Goal: Task Accomplishment & Management: Manage account settings

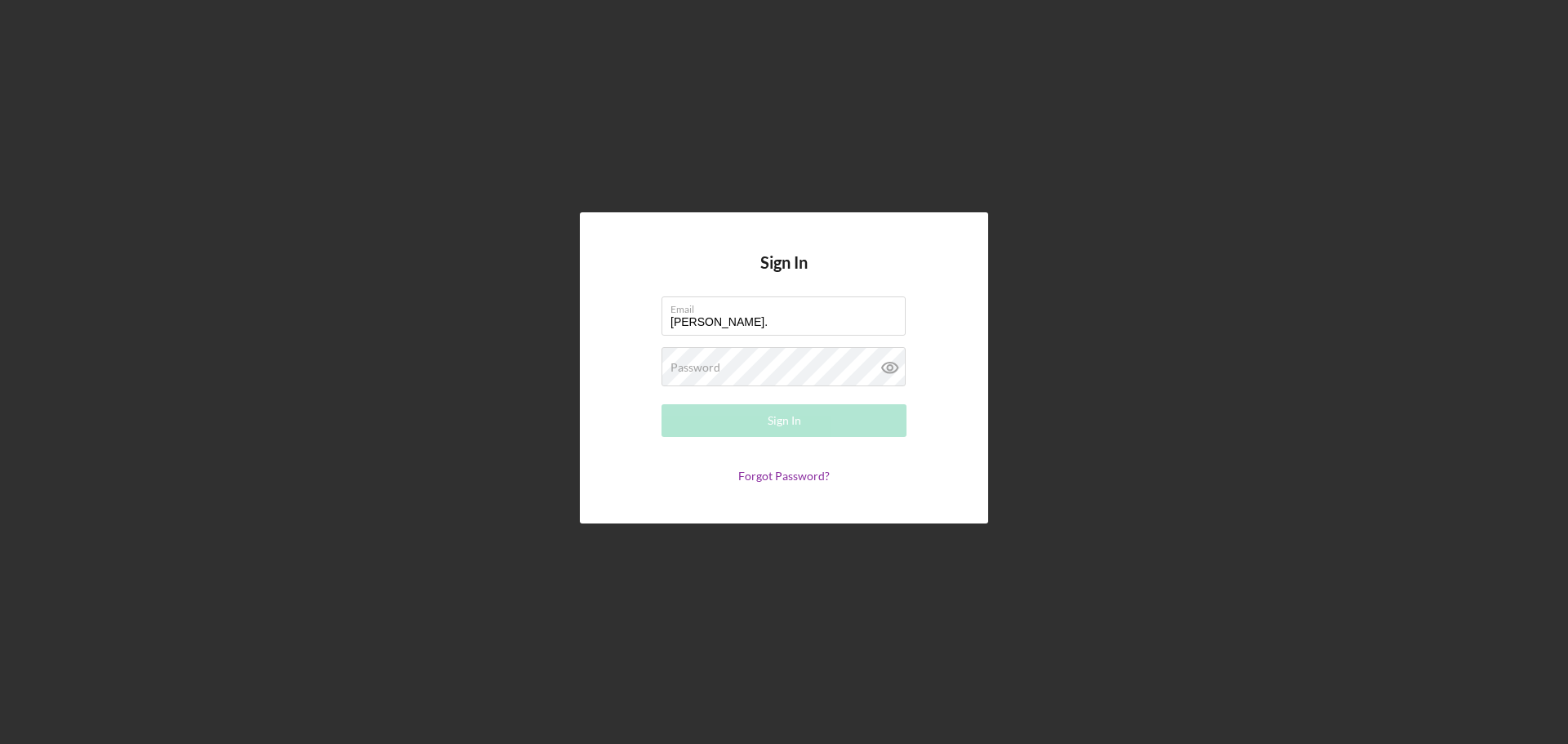
type input "[PERSON_NAME][EMAIL_ADDRESS][PERSON_NAME][DOMAIN_NAME]"
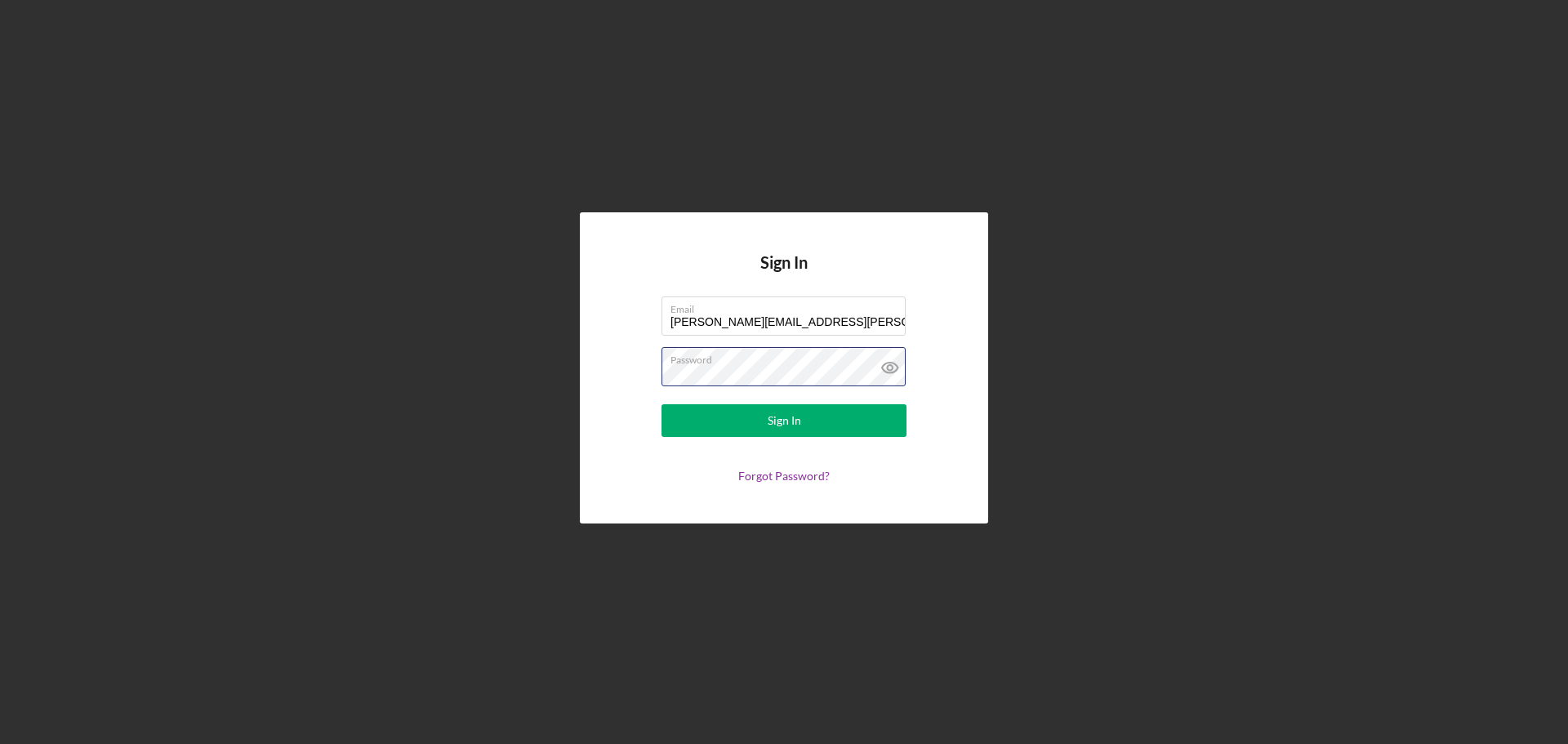
click at [662, 405] on button "Sign In" at bounding box center [784, 421] width 245 height 33
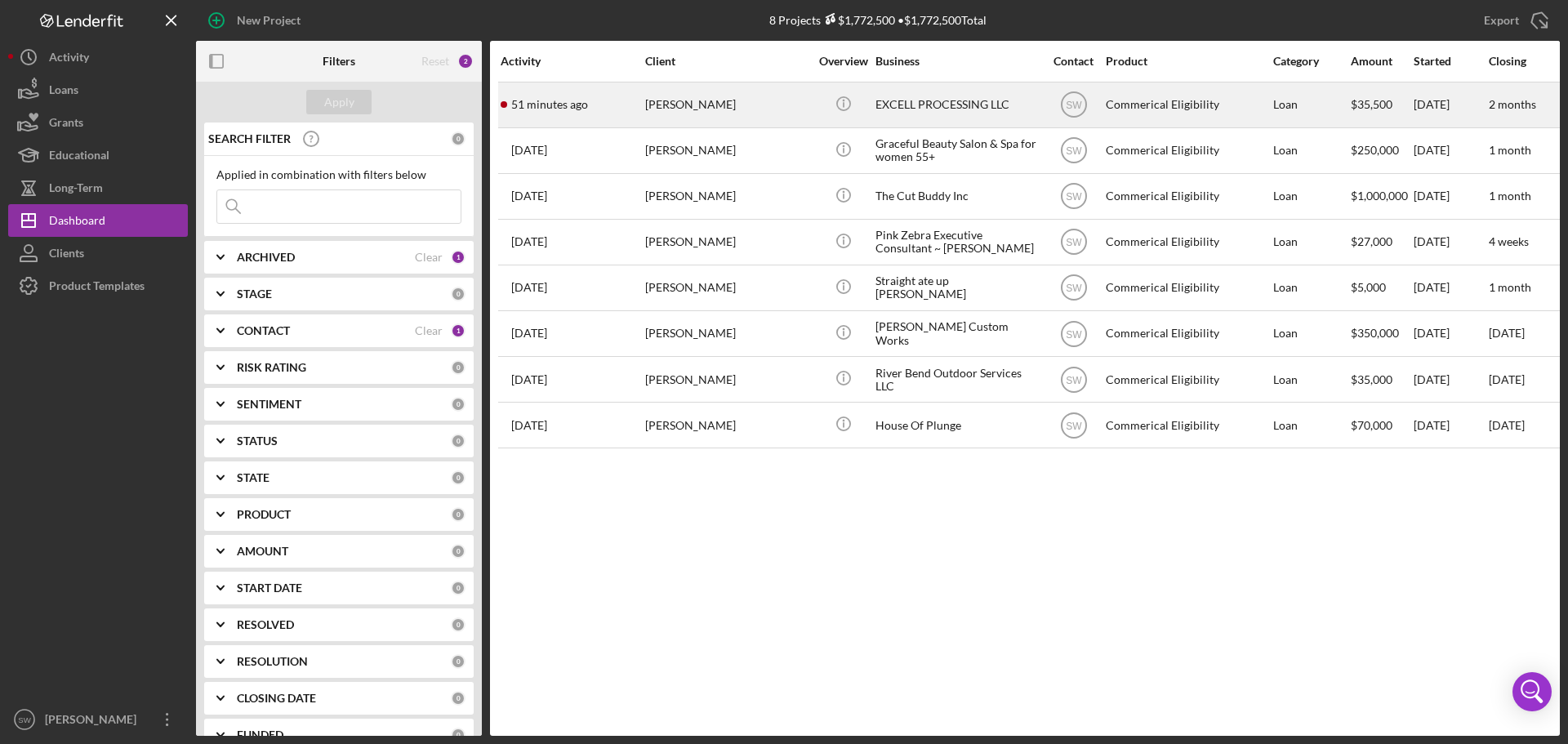
click at [660, 105] on div "[PERSON_NAME]" at bounding box center [727, 105] width 164 height 43
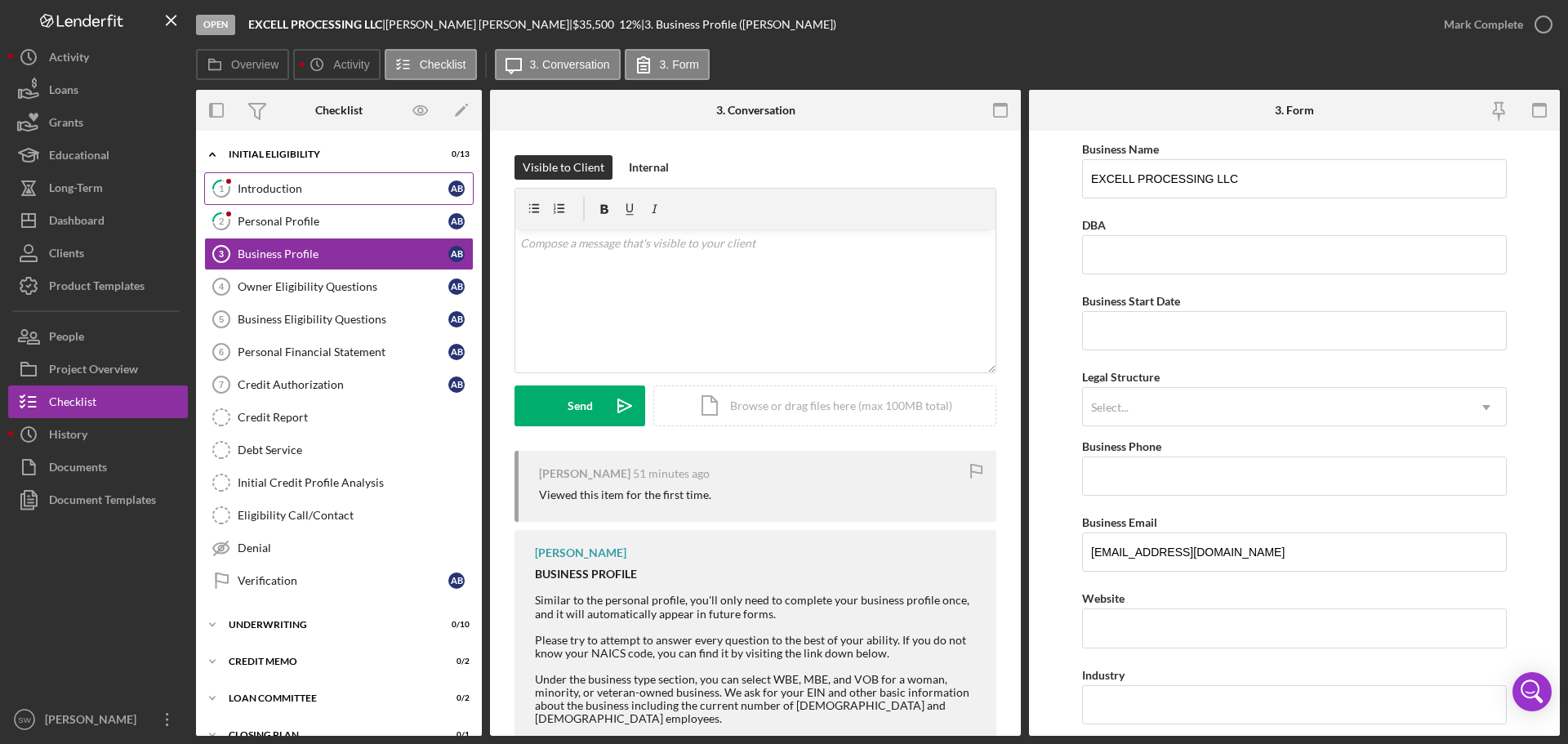
click at [255, 182] on div "Introduction" at bounding box center [342, 189] width 211 height 13
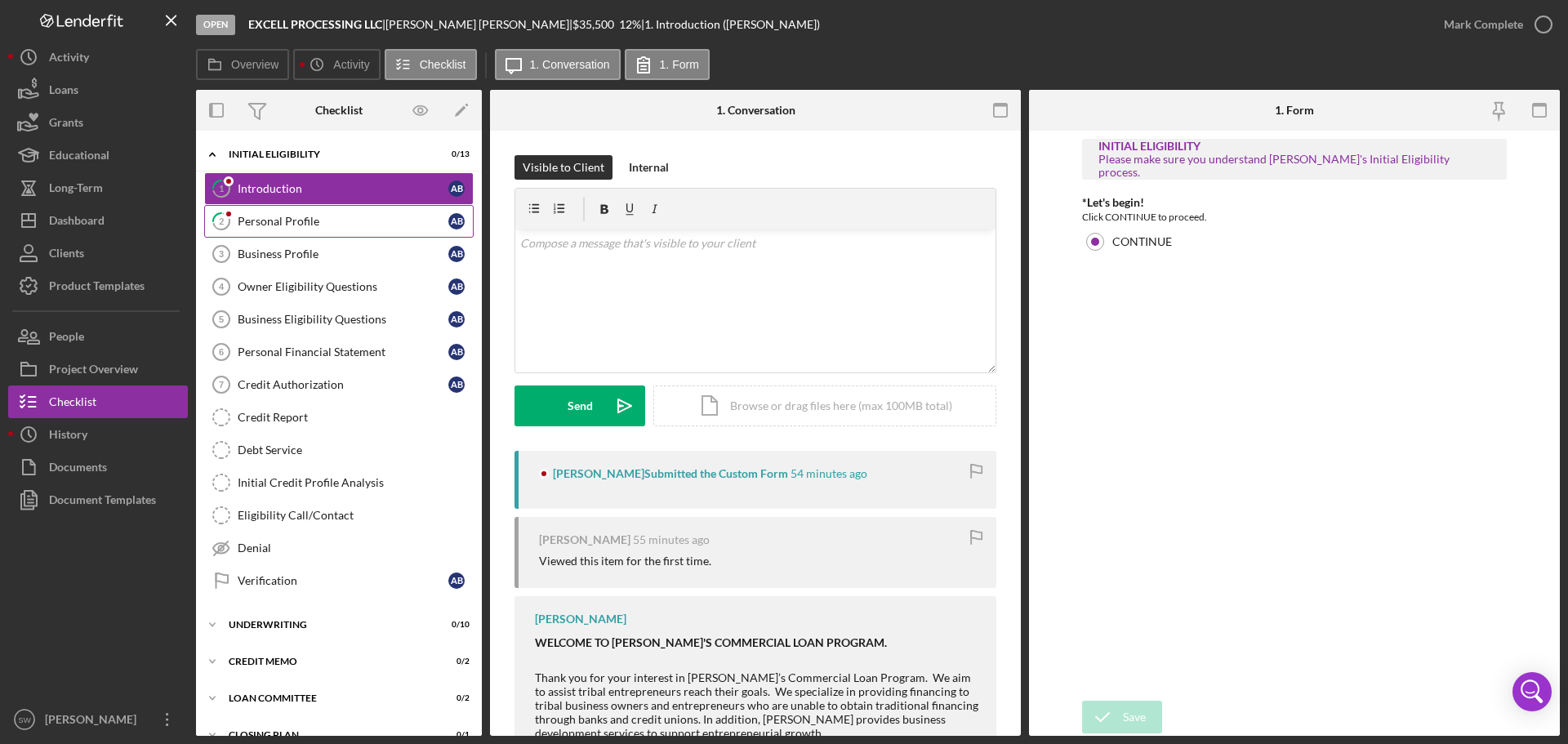
click at [254, 216] on div "Personal Profile" at bounding box center [342, 221] width 211 height 13
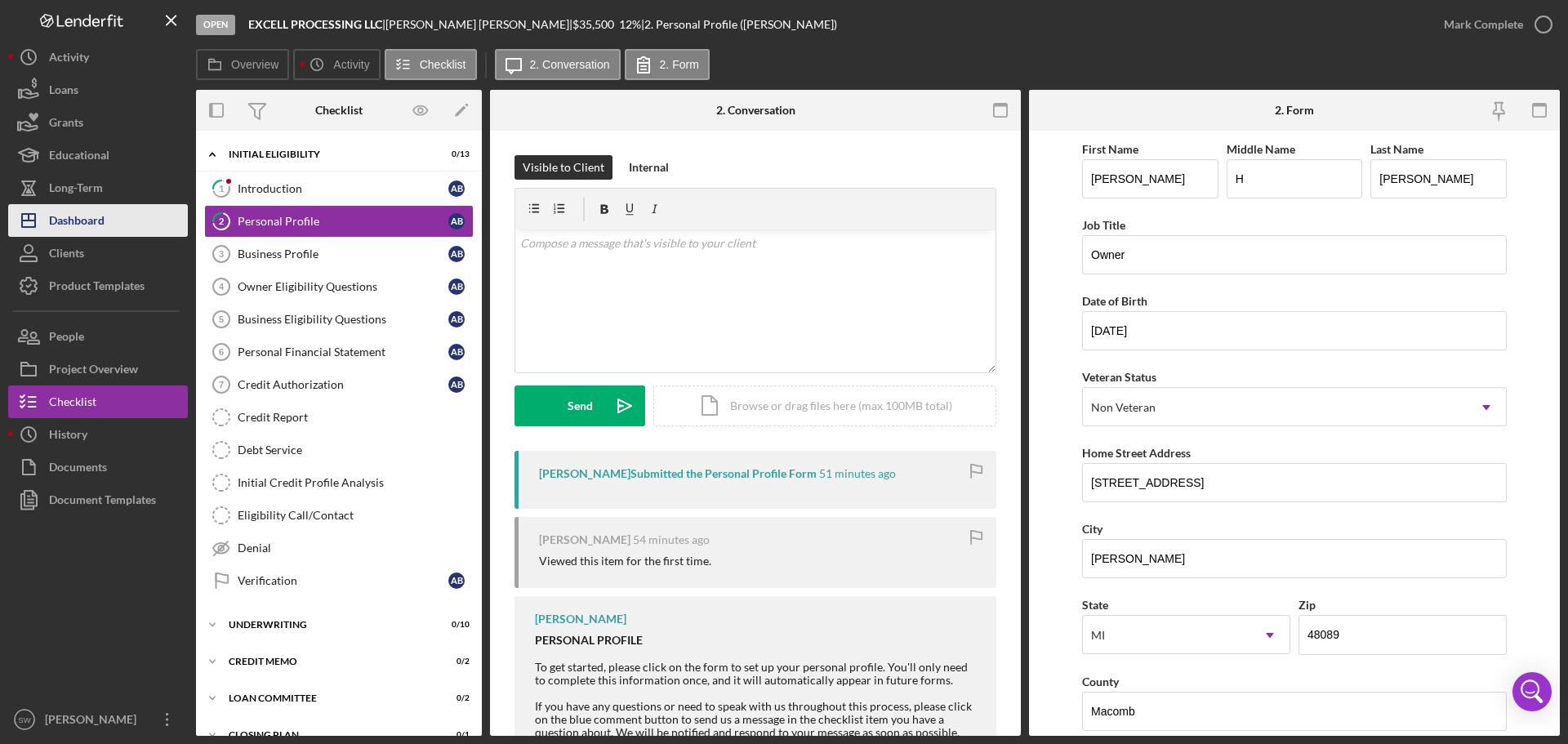
click at [63, 213] on div "Dashboard" at bounding box center [77, 222] width 56 height 37
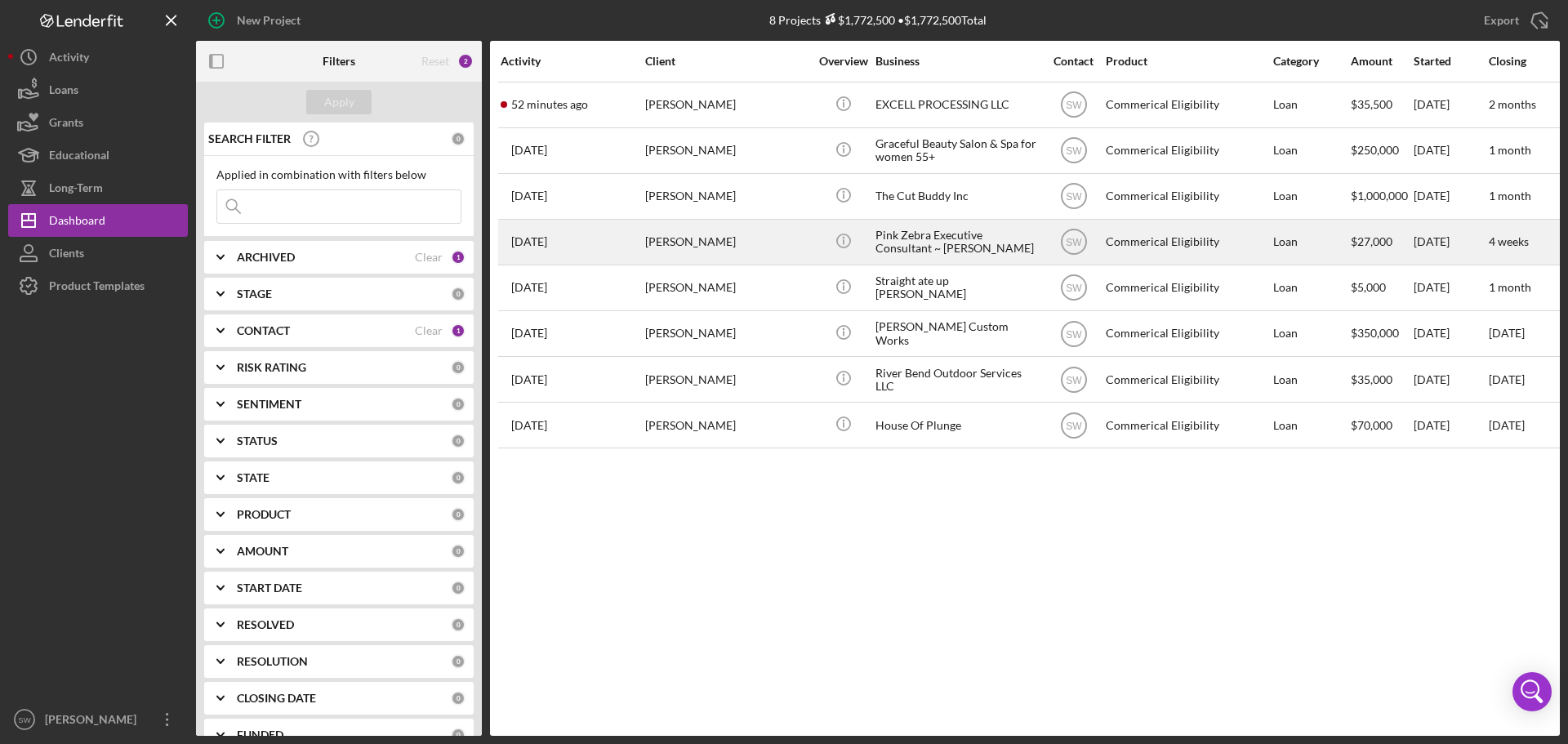
click at [664, 244] on div "[PERSON_NAME]" at bounding box center [727, 242] width 164 height 43
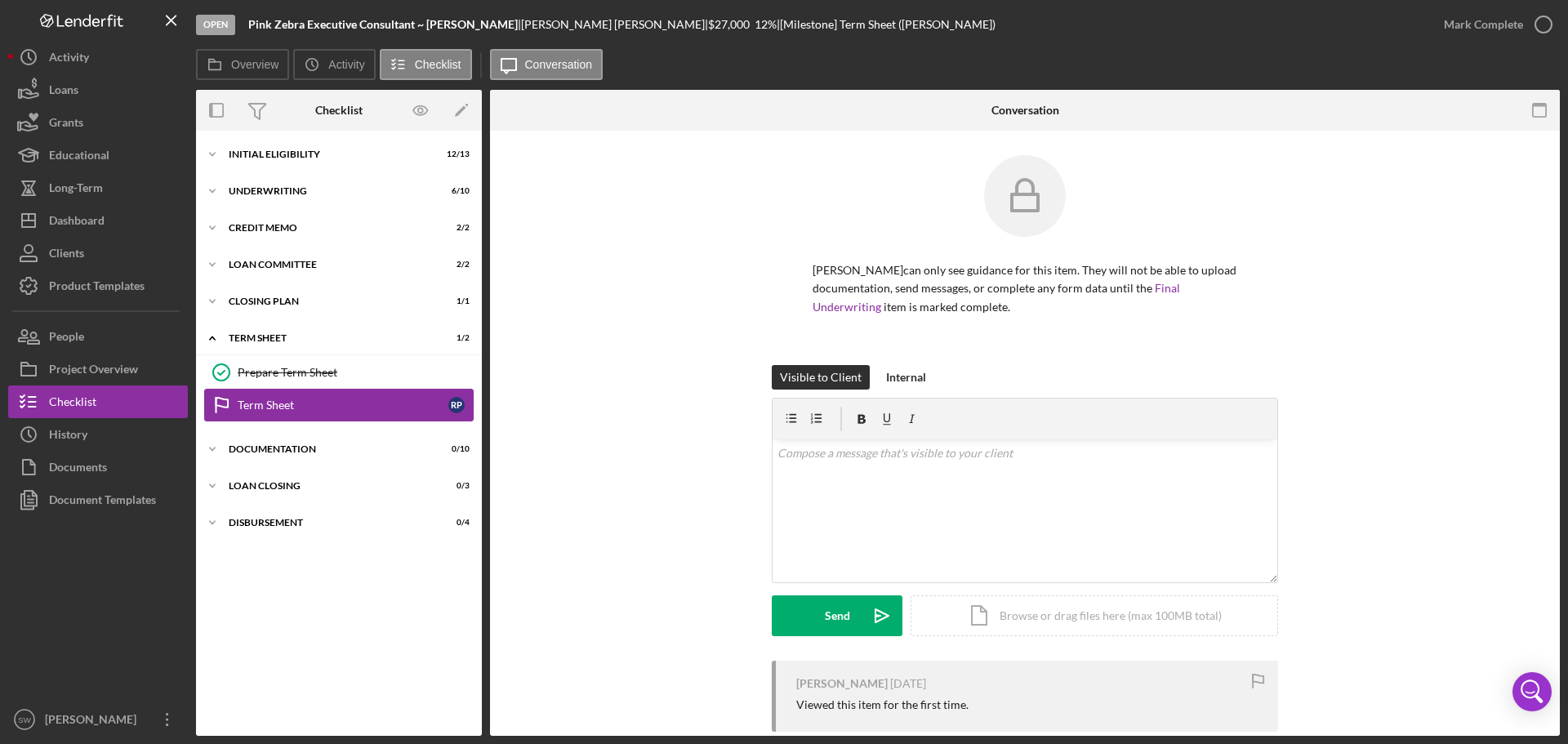
click at [255, 404] on div "Term Sheet" at bounding box center [342, 406] width 211 height 13
click at [1020, 620] on div "Icon/Document Browse or drag files here (max 100MB total) Tap to choose files o…" at bounding box center [1094, 615] width 368 height 41
click at [839, 614] on div "Upload" at bounding box center [837, 615] width 37 height 41
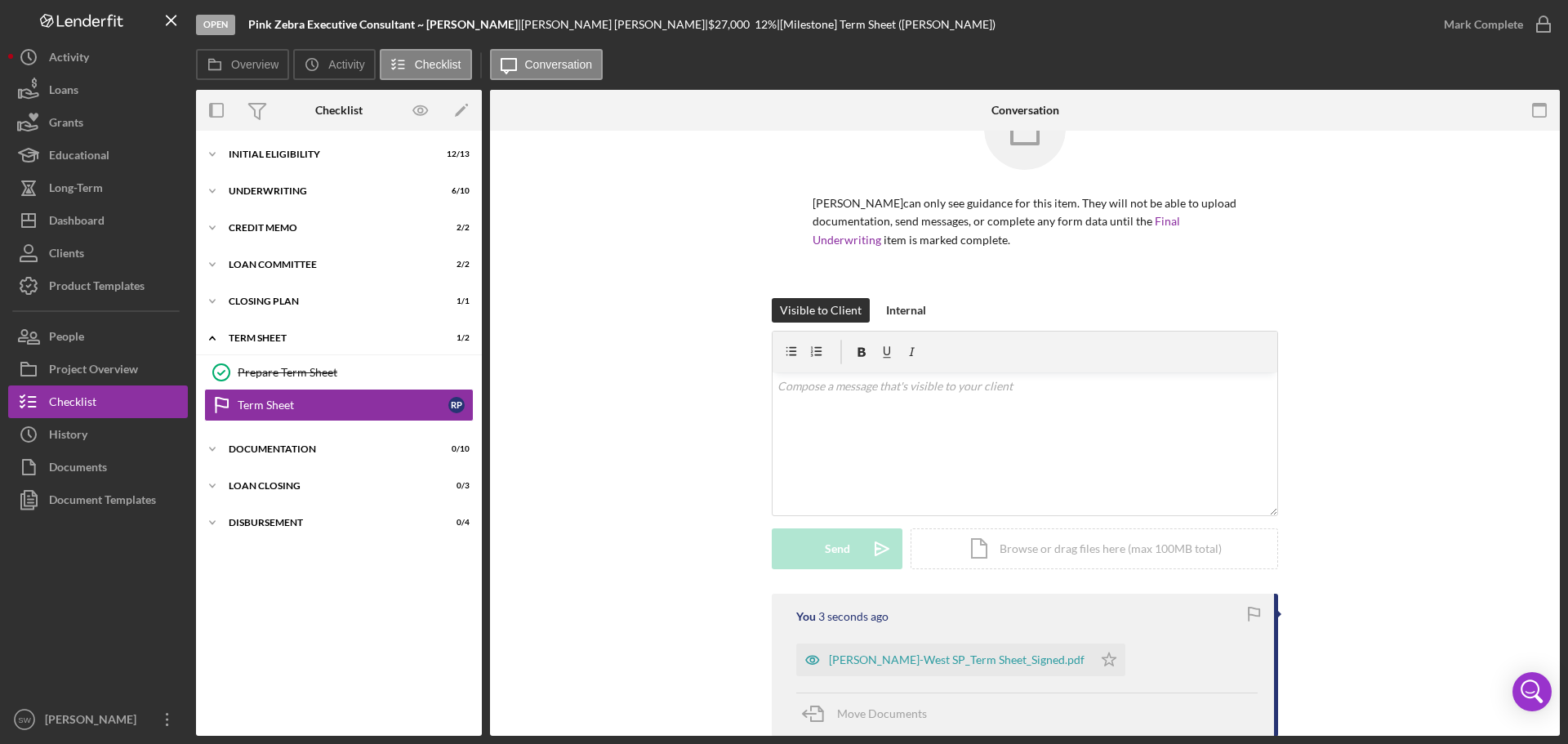
scroll to position [245, 0]
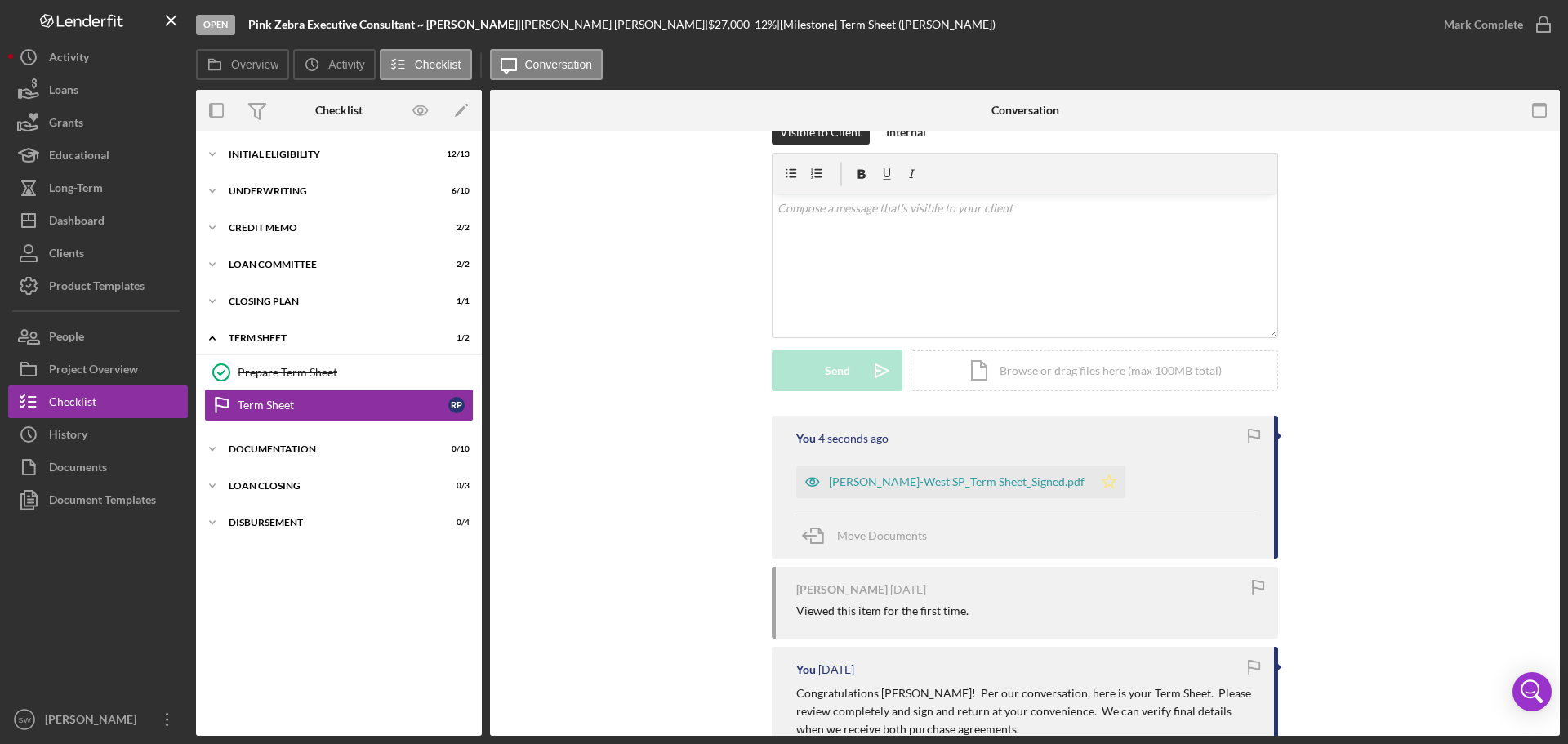
click at [1093, 483] on icon "Icon/Star" at bounding box center [1109, 482] width 33 height 33
click at [1543, 20] on icon "button" at bounding box center [1543, 24] width 41 height 41
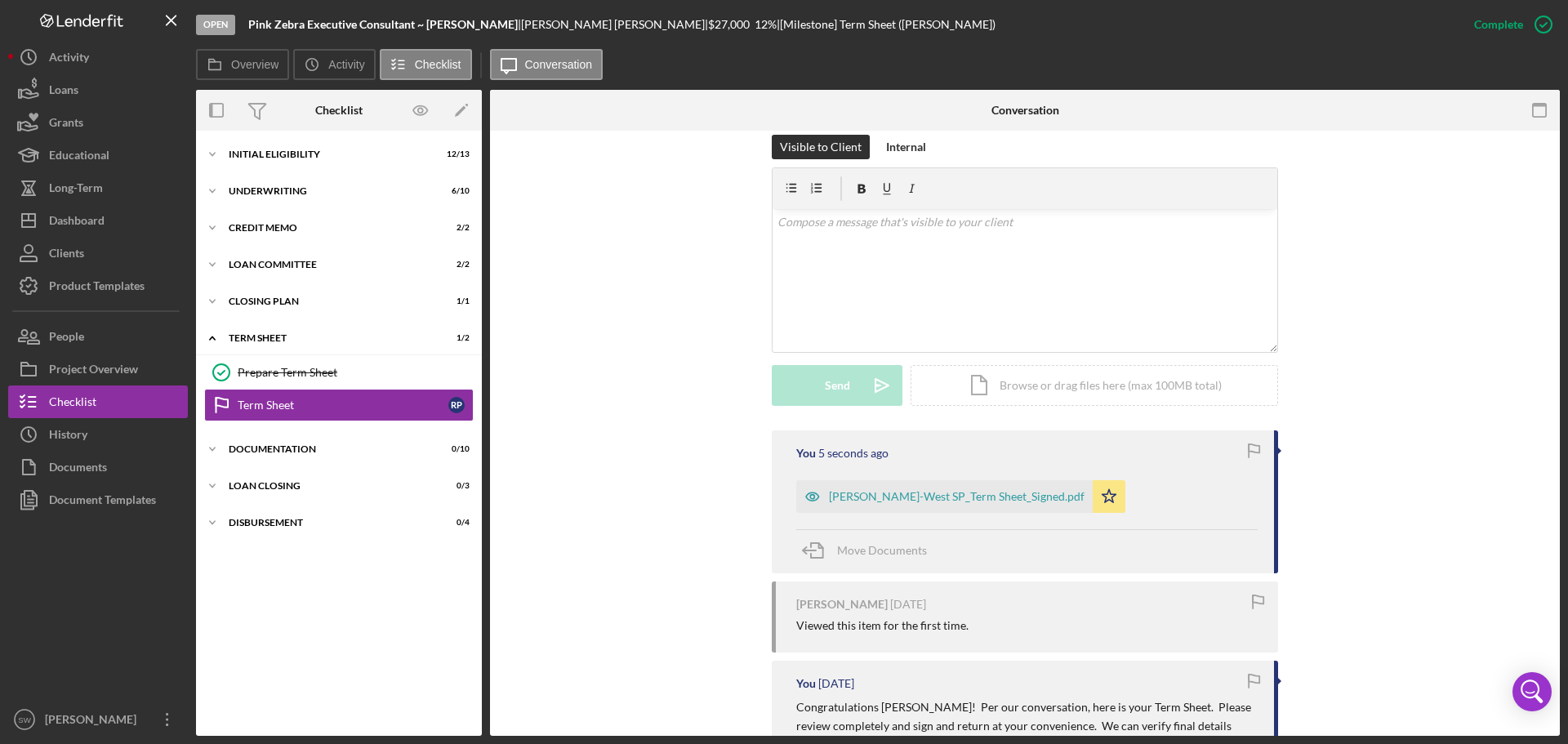
scroll to position [260, 0]
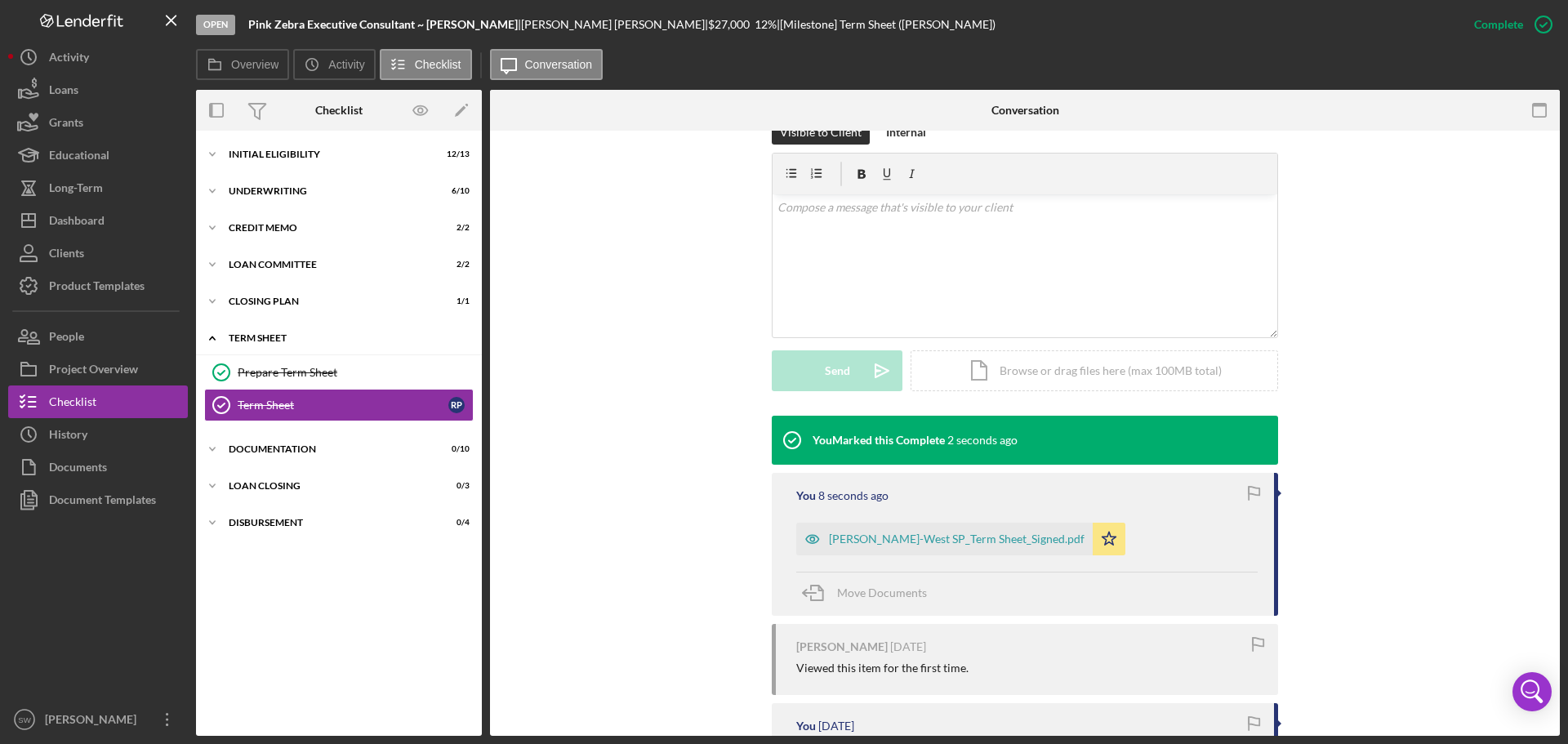
click at [215, 337] on icon "Icon/Expander" at bounding box center [212, 337] width 33 height 33
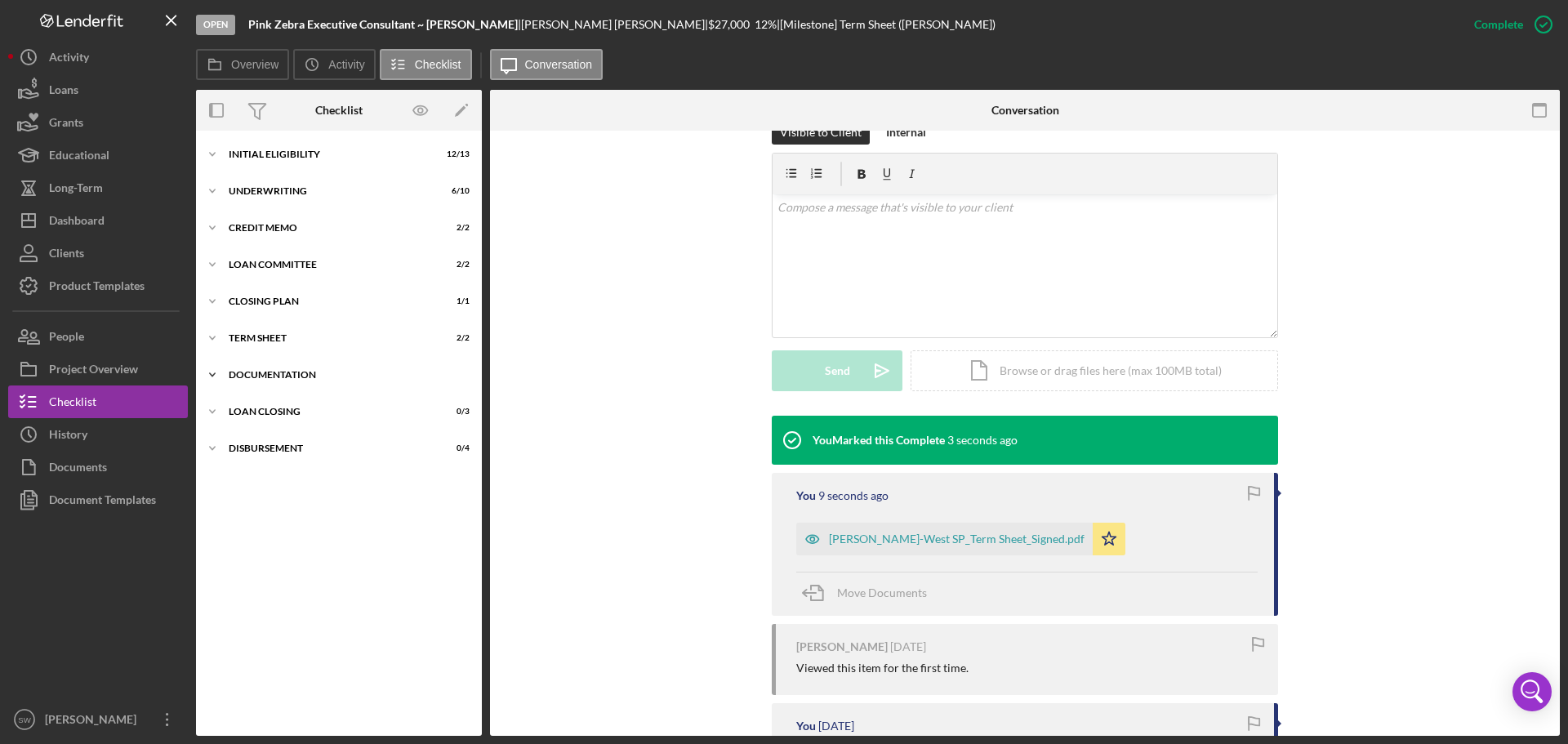
click at [215, 372] on icon "Icon/Expander" at bounding box center [212, 374] width 33 height 33
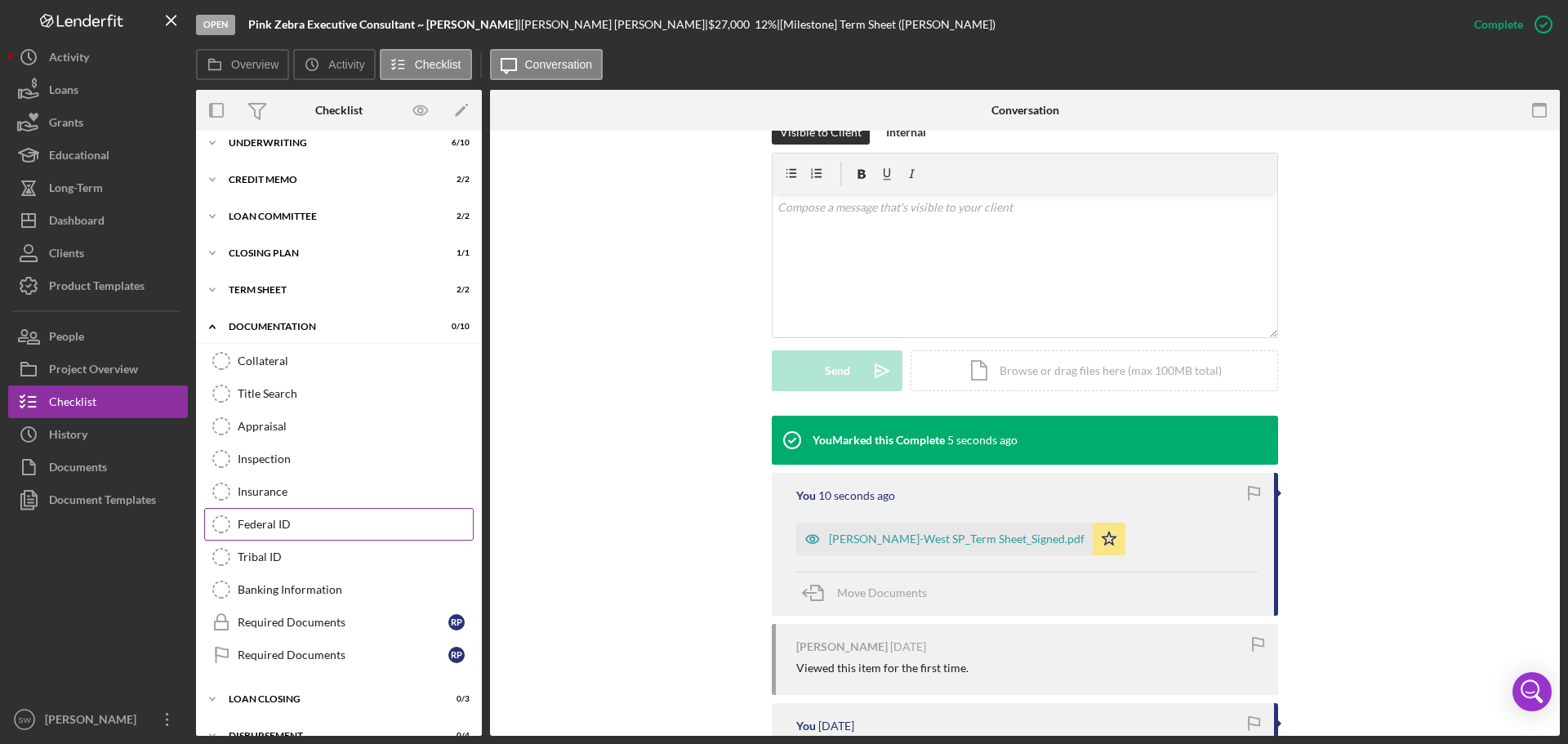
scroll to position [74, 0]
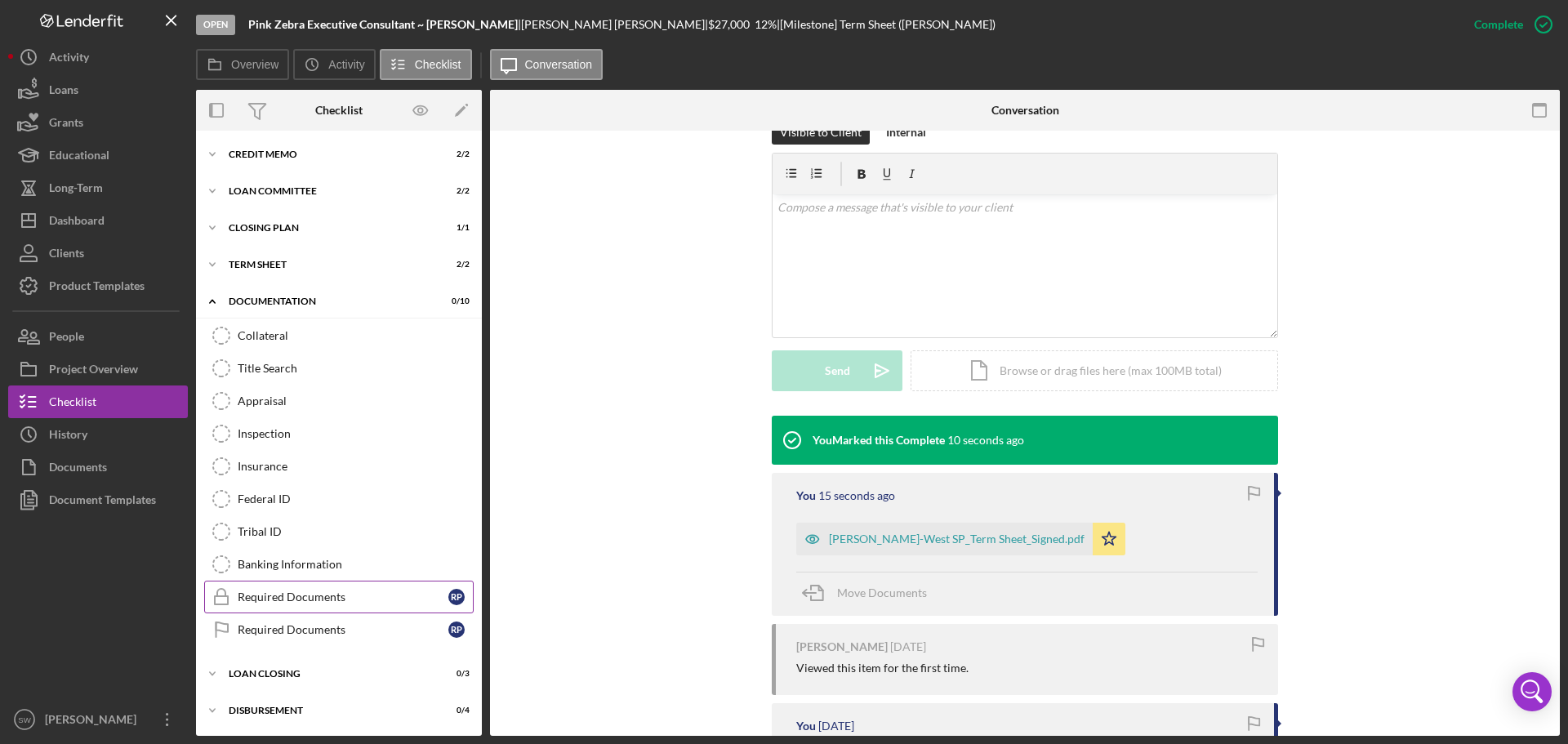
click at [250, 596] on div "Required Documents" at bounding box center [342, 597] width 211 height 13
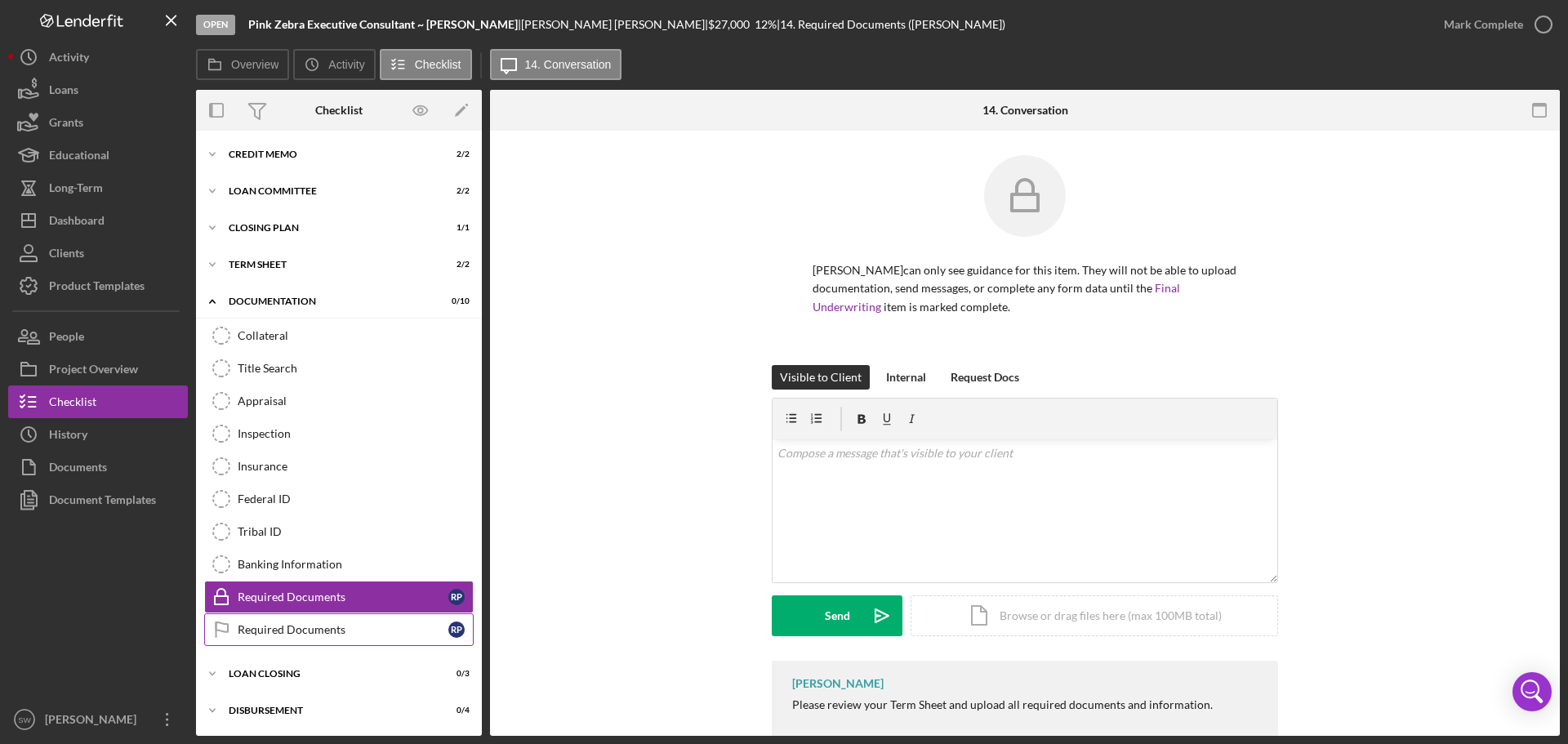
click at [250, 626] on div "Required Documents" at bounding box center [342, 630] width 211 height 13
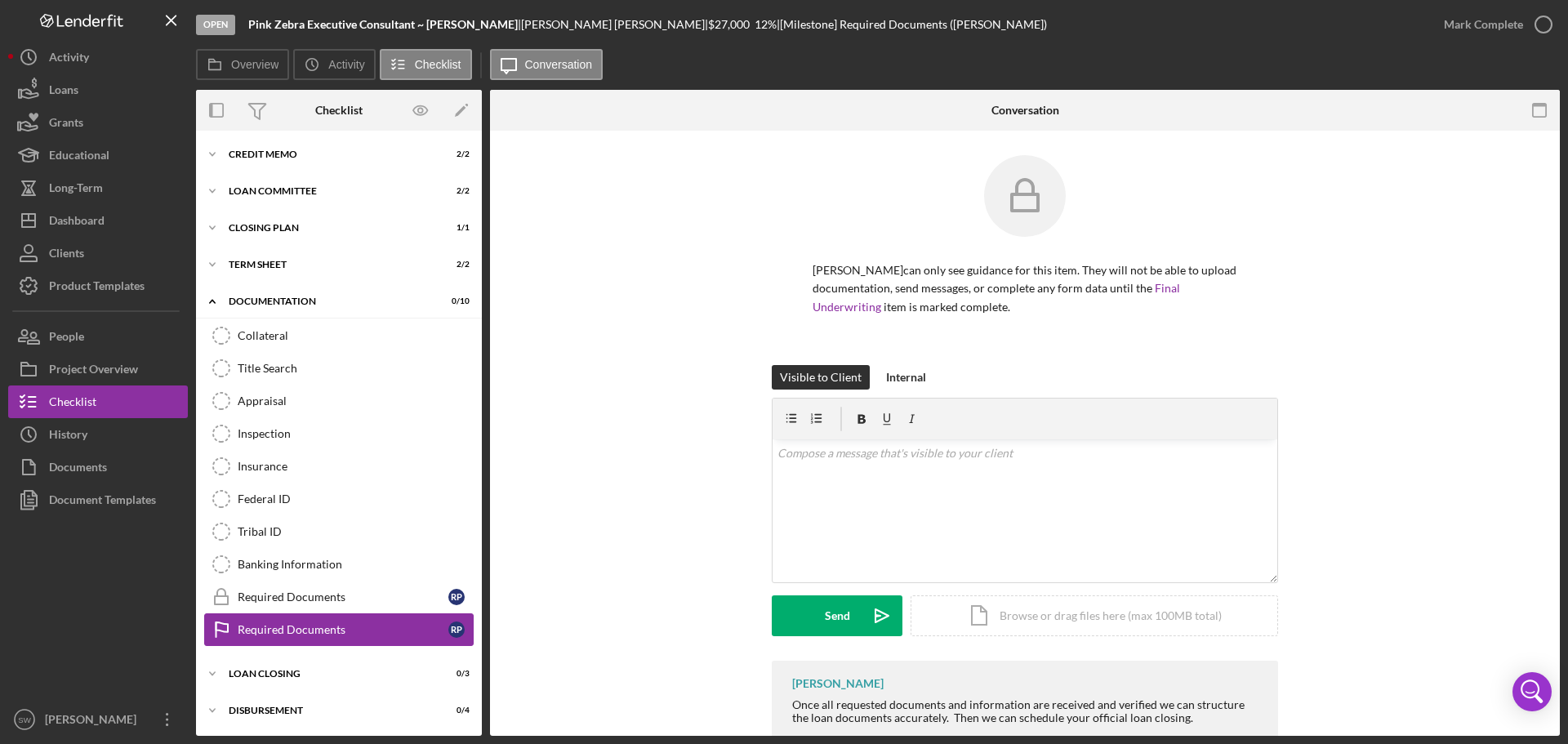
scroll to position [74, 0]
click at [209, 302] on icon "Icon/Expander" at bounding box center [212, 302] width 33 height 33
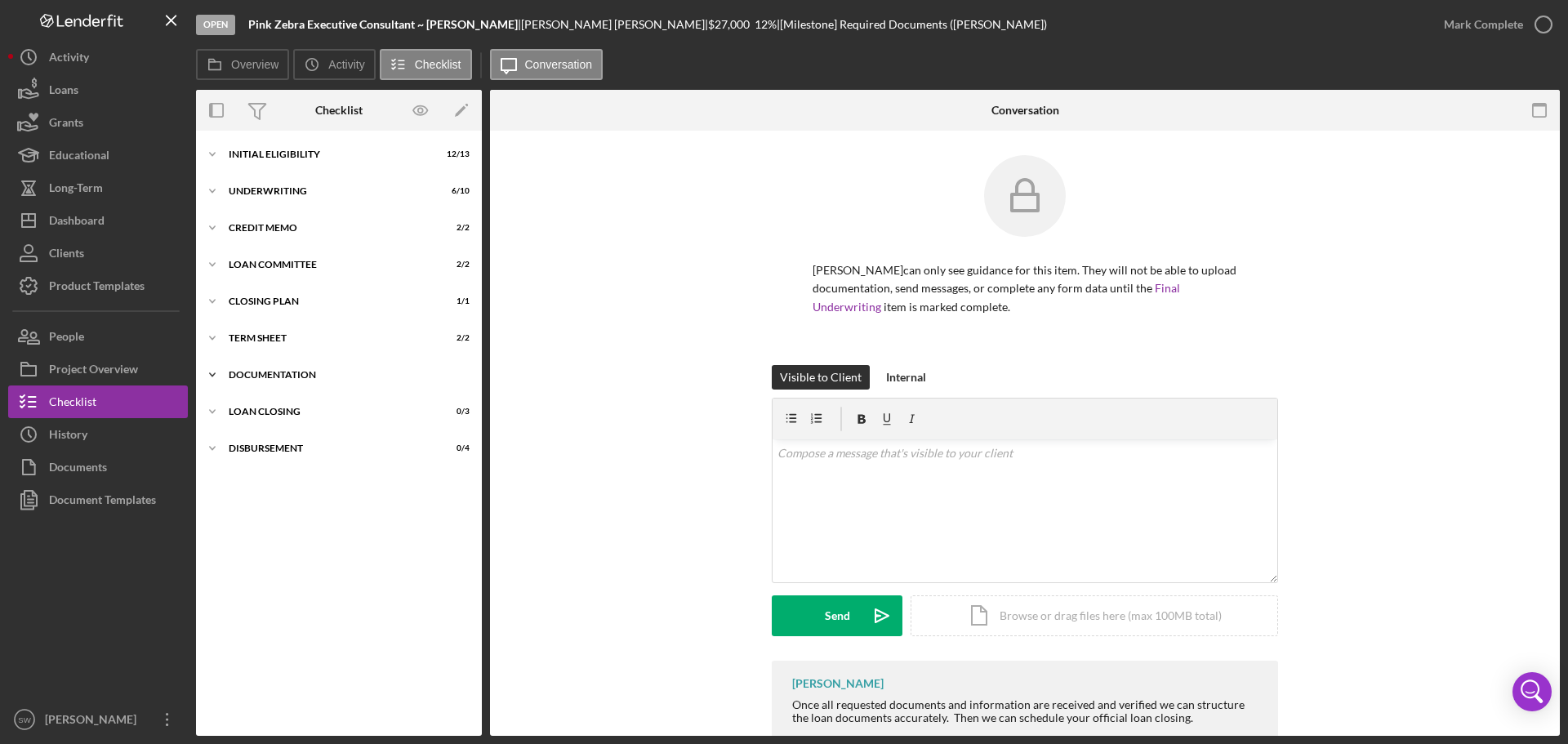
scroll to position [0, 0]
click at [209, 188] on icon "Icon/Expander" at bounding box center [212, 191] width 33 height 33
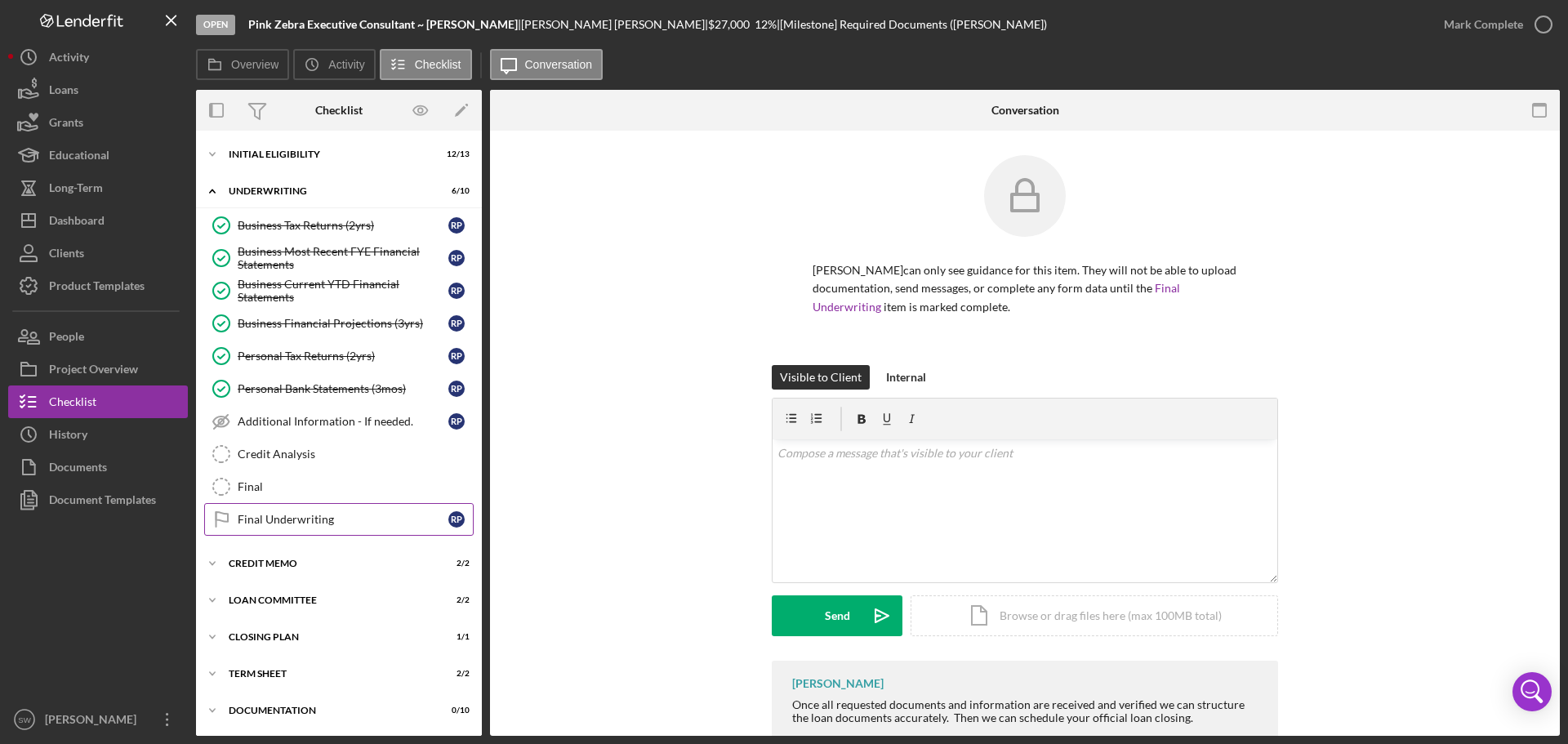
click at [256, 521] on div "Final Underwriting" at bounding box center [342, 520] width 211 height 13
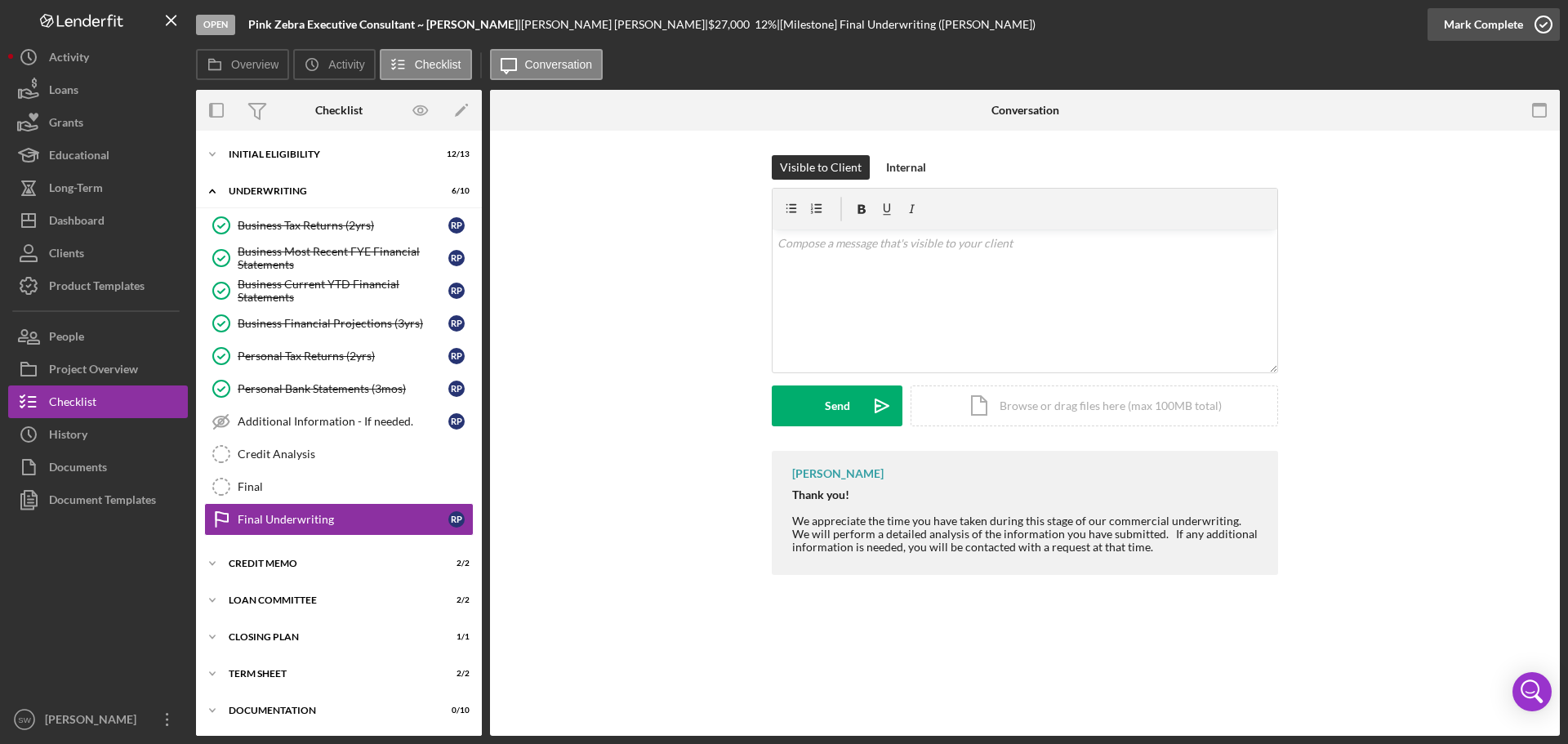
click at [1542, 23] on icon "button" at bounding box center [1543, 24] width 41 height 41
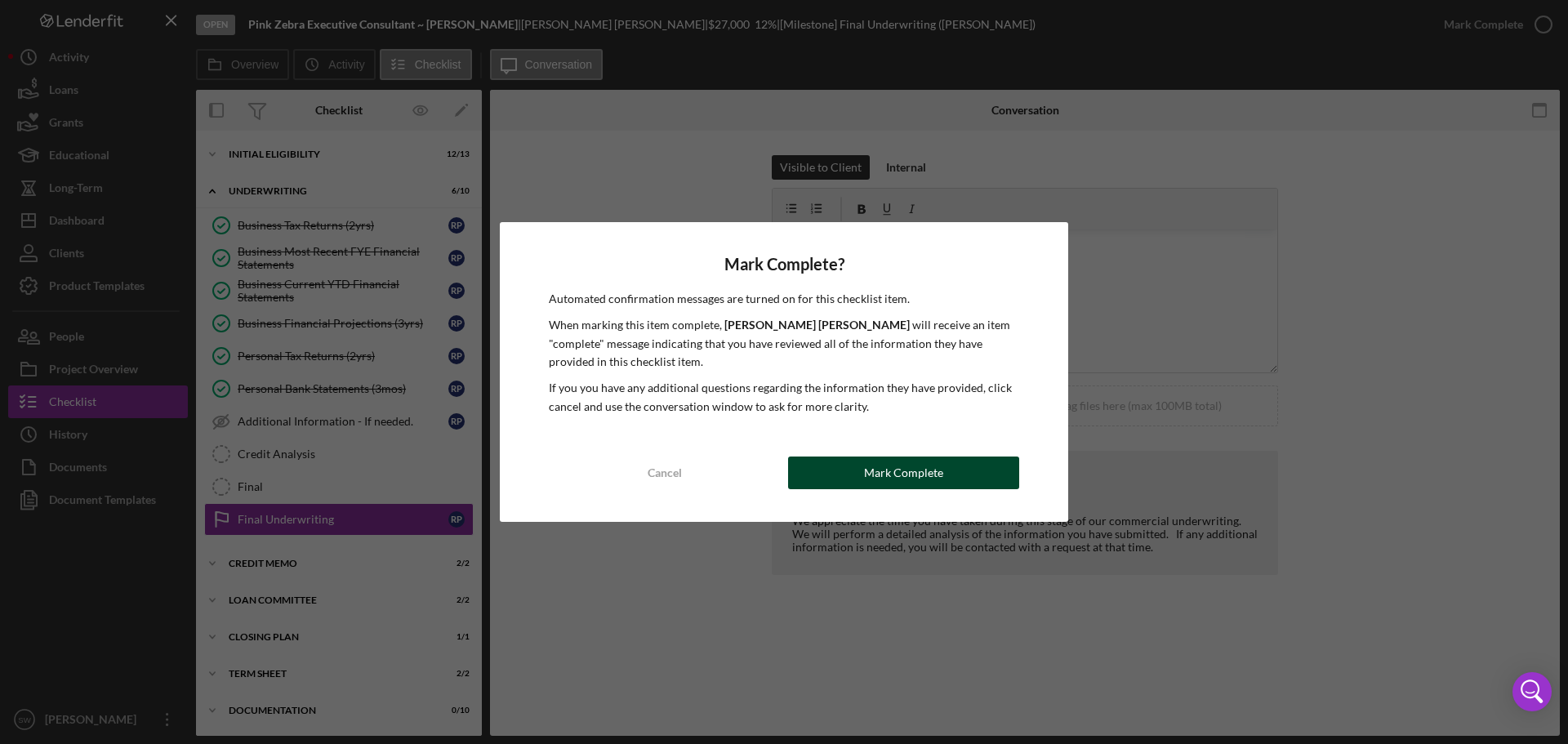
click at [893, 465] on div "Mark Complete" at bounding box center [904, 473] width 79 height 33
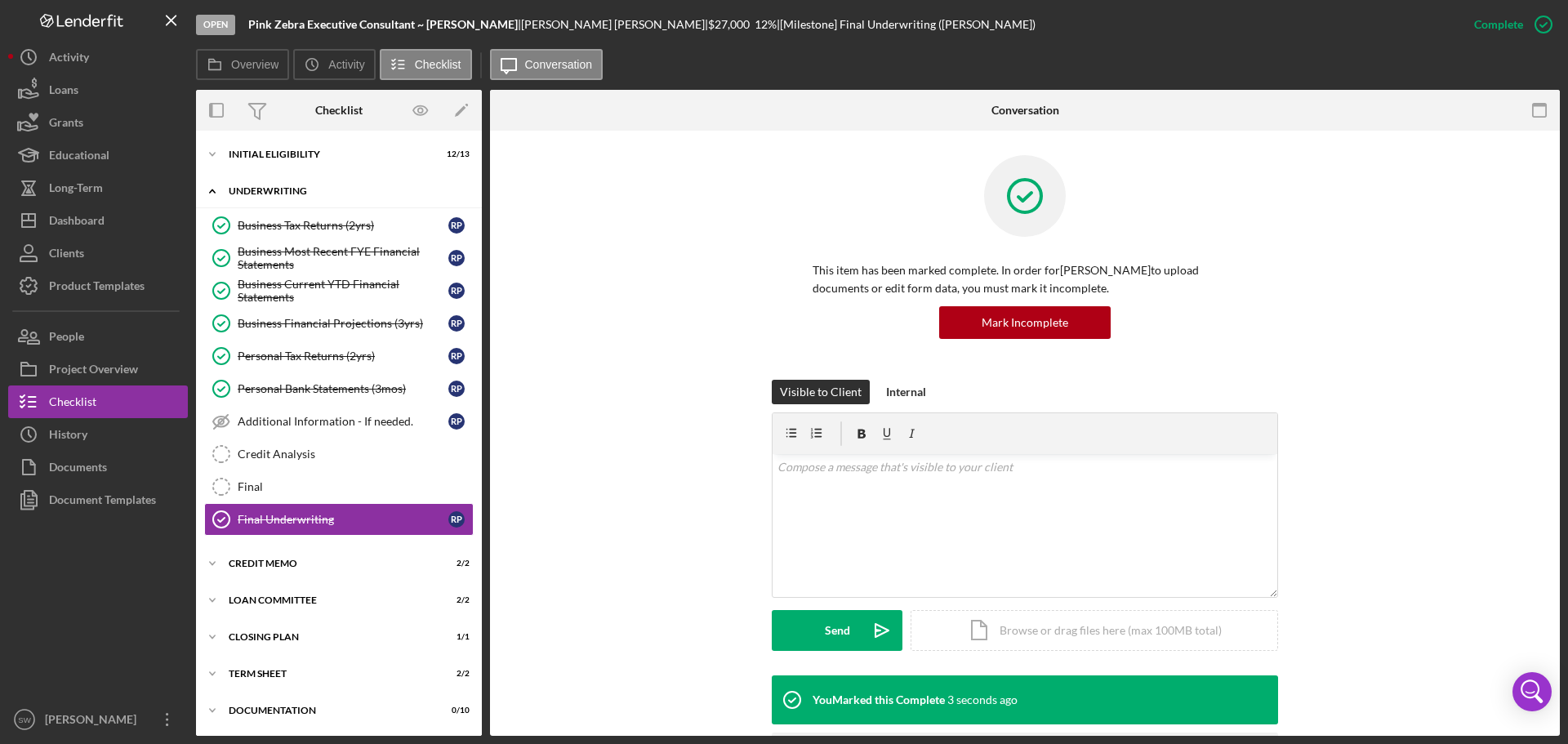
click at [212, 191] on polyline at bounding box center [212, 190] width 5 height 3
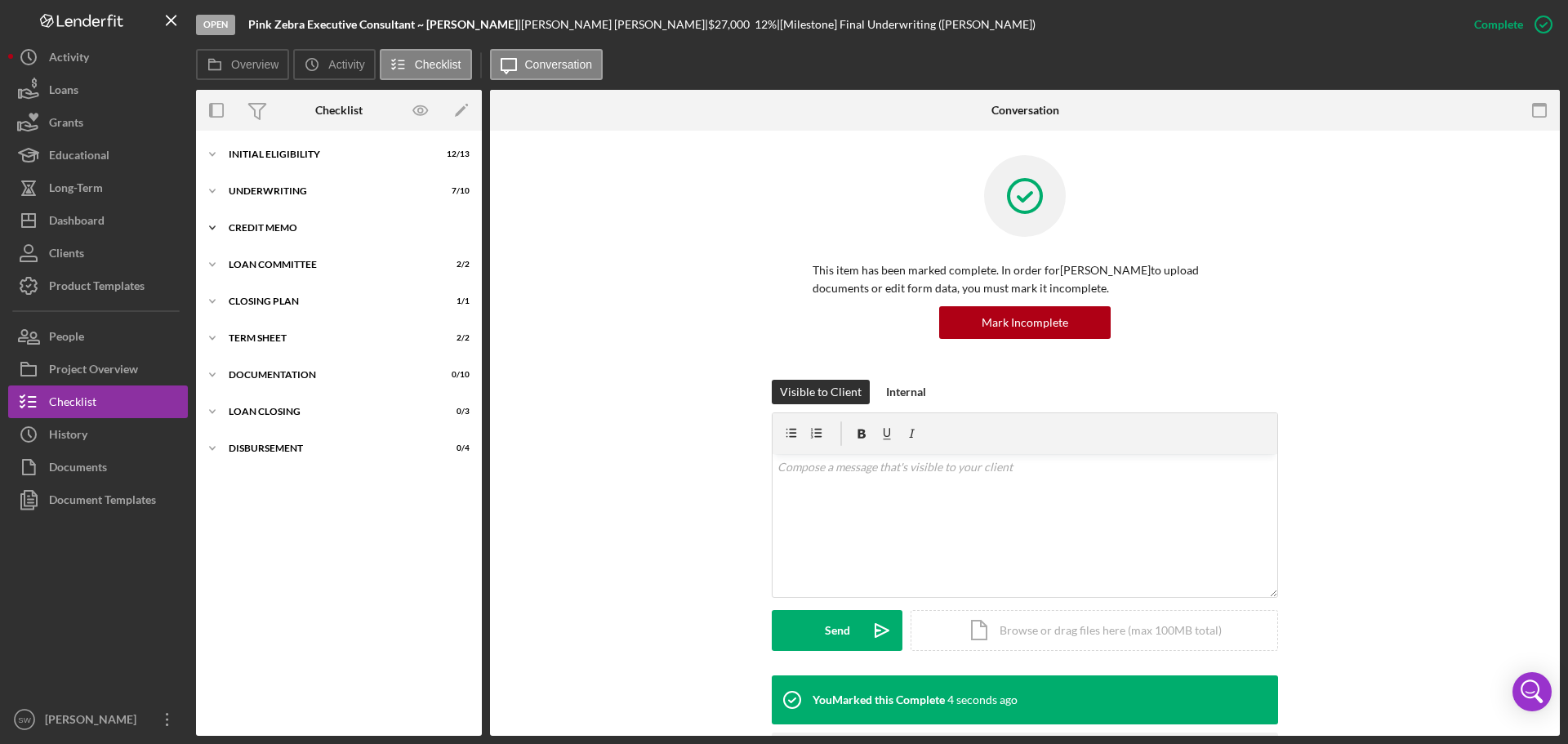
click at [208, 228] on icon "Icon/Expander" at bounding box center [212, 228] width 33 height 33
click at [213, 228] on icon "Icon/Expander" at bounding box center [212, 228] width 33 height 33
click at [214, 262] on icon "Icon/Expander" at bounding box center [212, 265] width 33 height 33
click at [211, 262] on icon "Icon/Expander" at bounding box center [212, 265] width 33 height 33
click at [209, 303] on icon "Icon/Expander" at bounding box center [212, 302] width 33 height 33
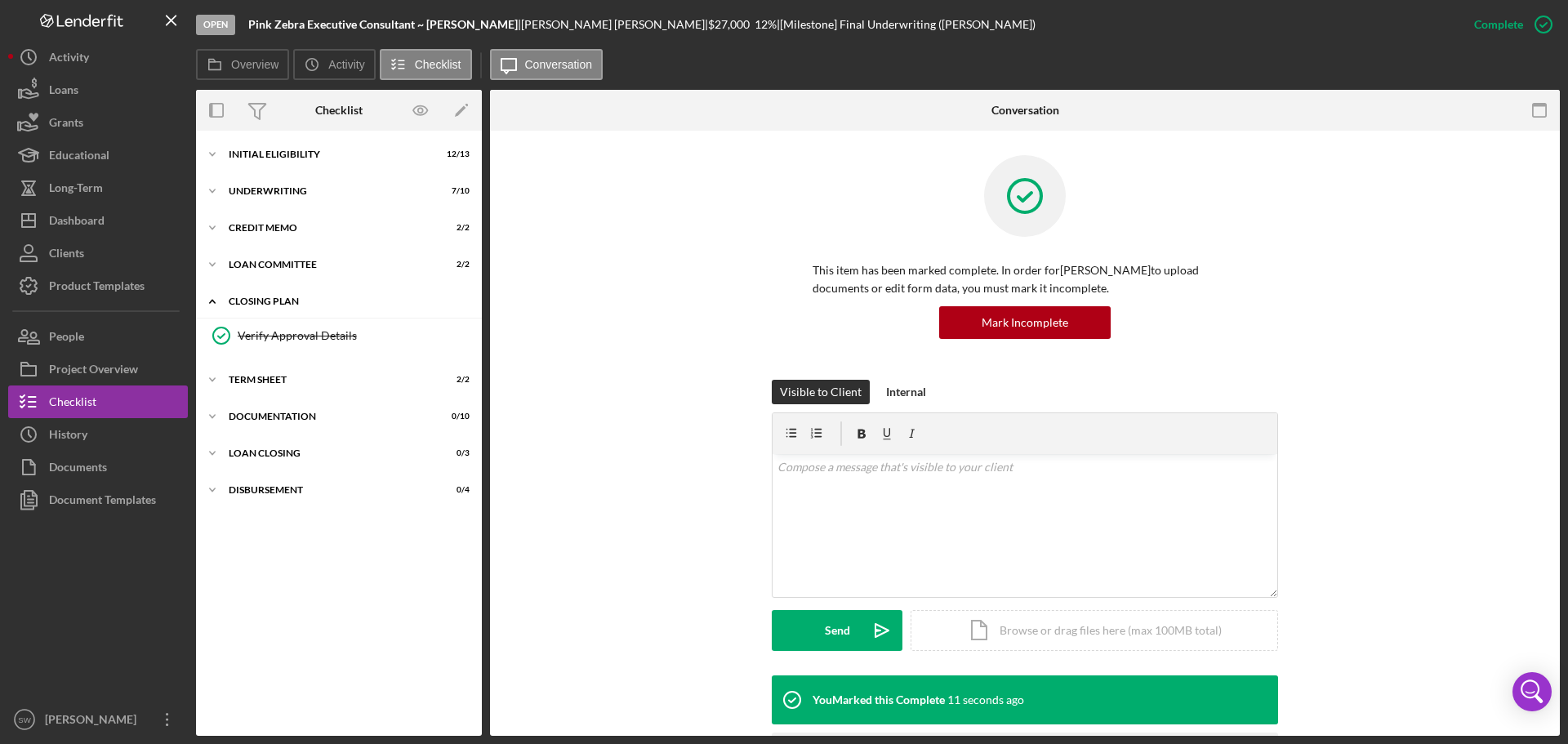
click at [223, 303] on icon "Icon/Expander" at bounding box center [212, 302] width 33 height 33
click at [216, 339] on icon "Icon/Expander" at bounding box center [212, 337] width 33 height 33
click at [209, 376] on icon "Icon/Expander" at bounding box center [212, 374] width 33 height 33
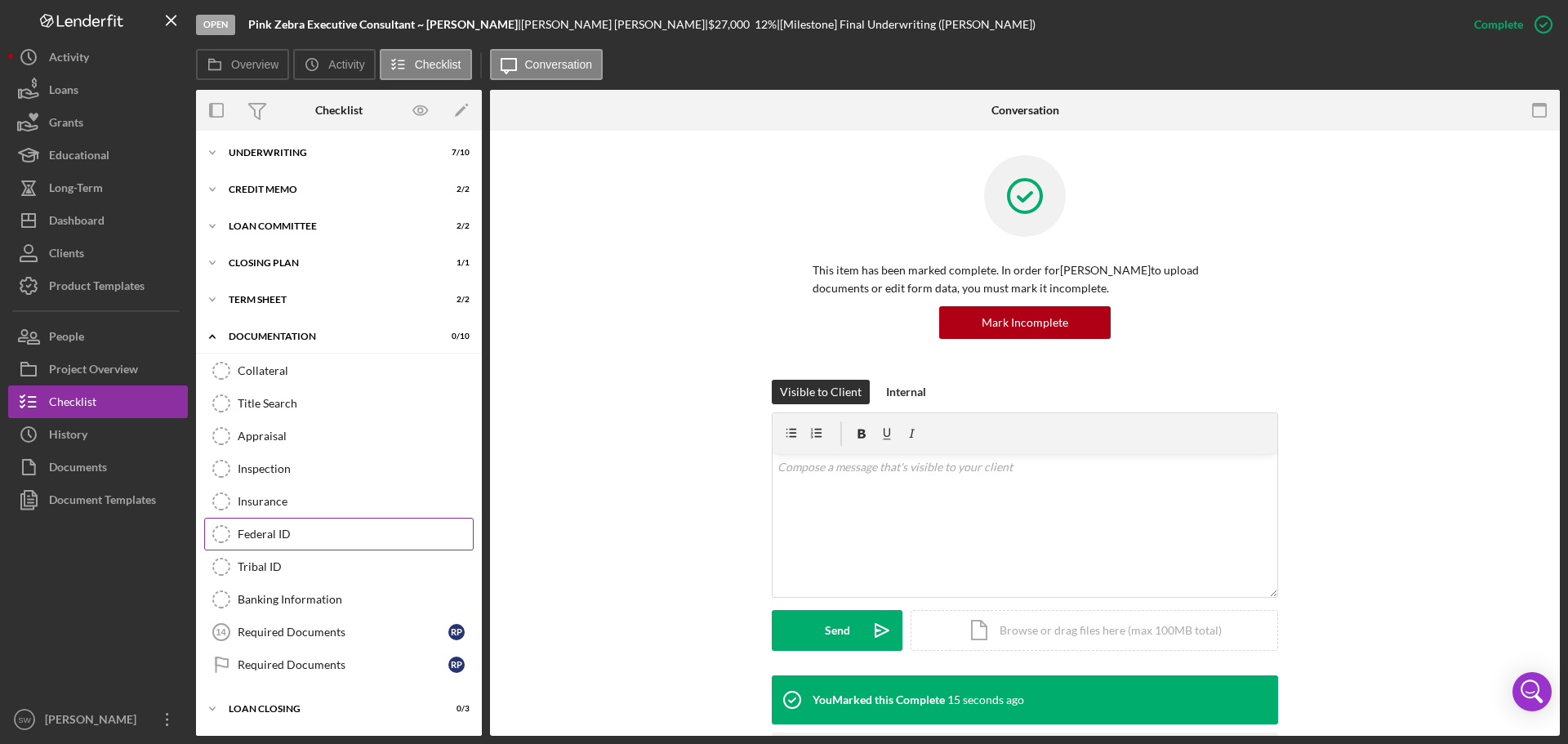
scroll to position [74, 0]
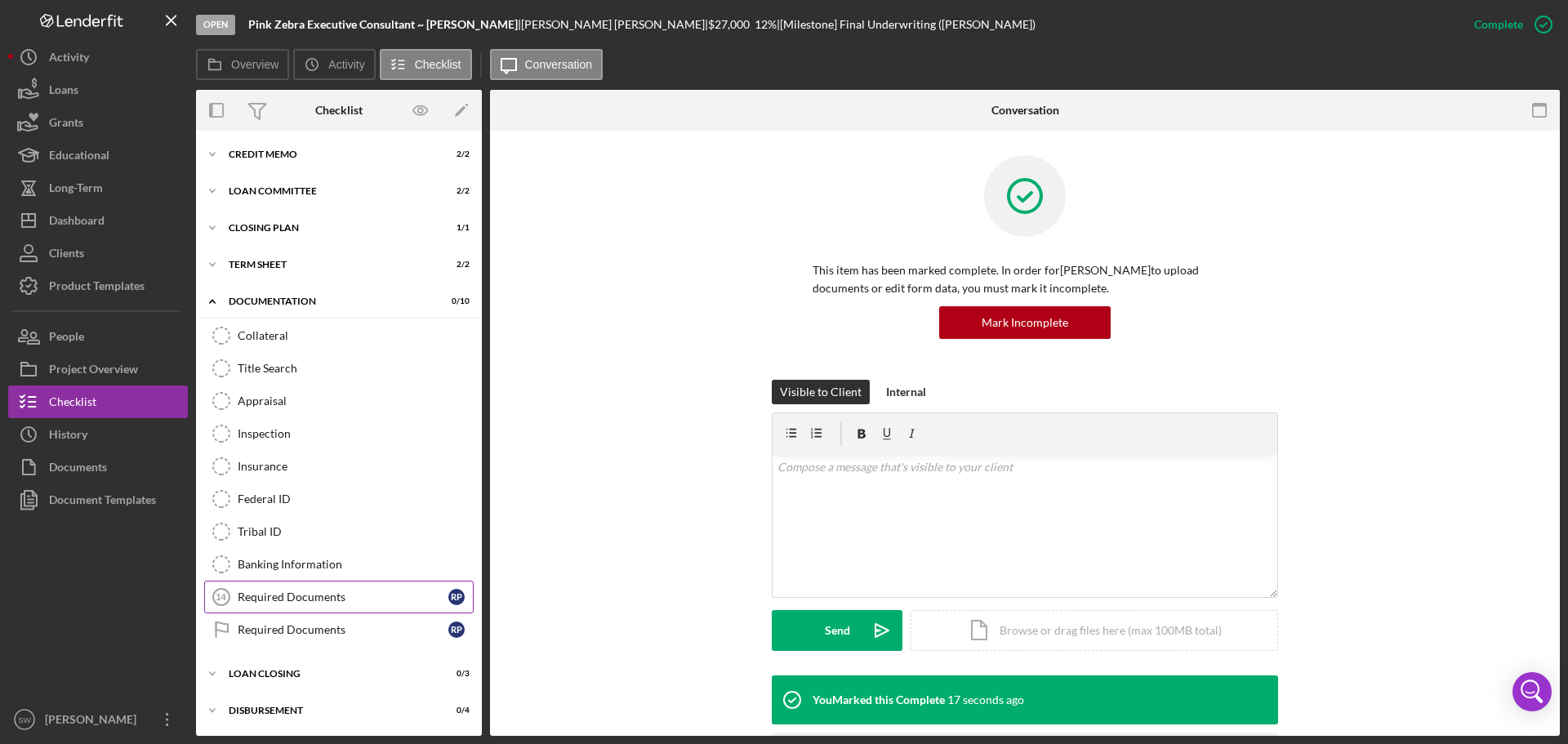
click at [250, 601] on div "Required Documents" at bounding box center [342, 597] width 211 height 13
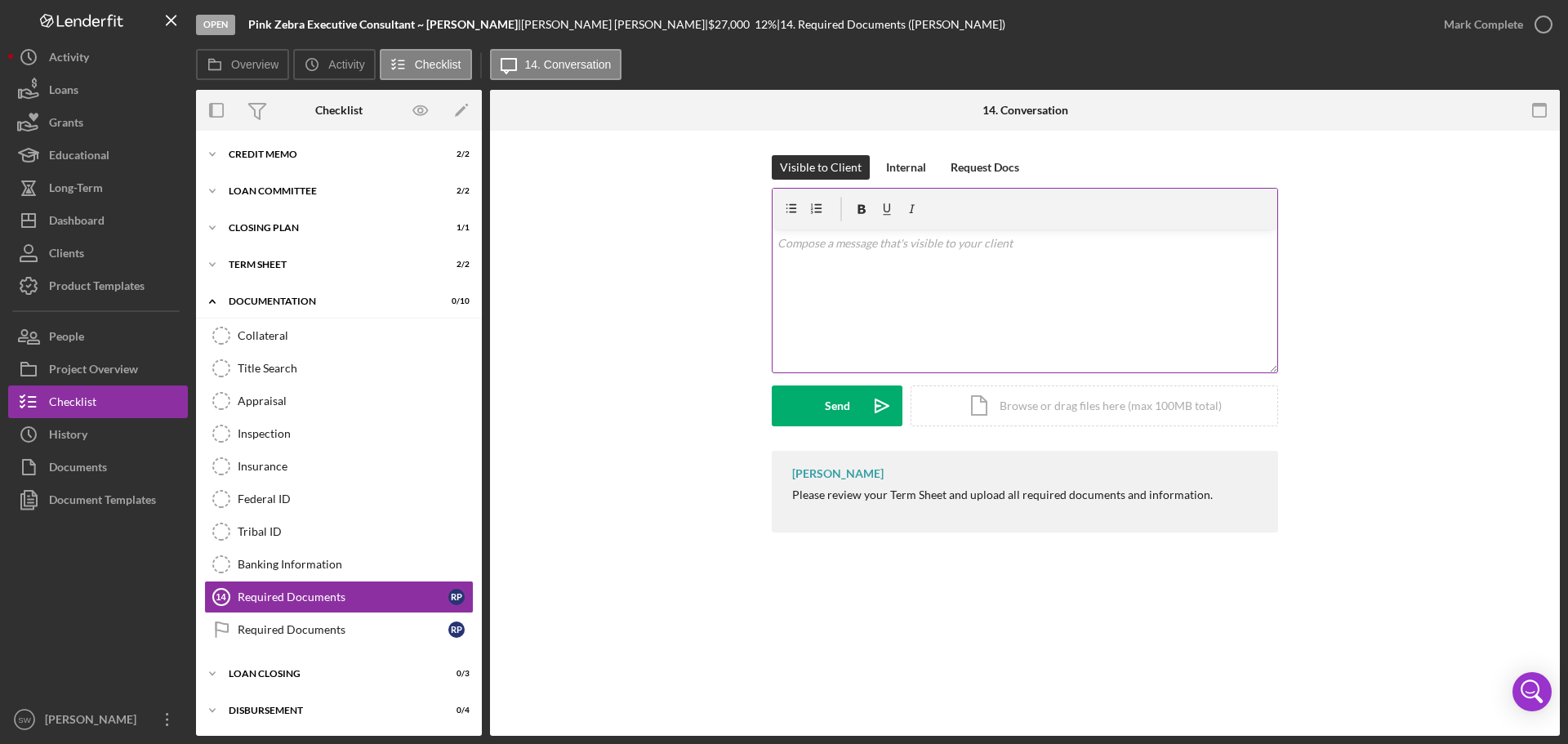
click at [810, 251] on p at bounding box center [1025, 243] width 496 height 18
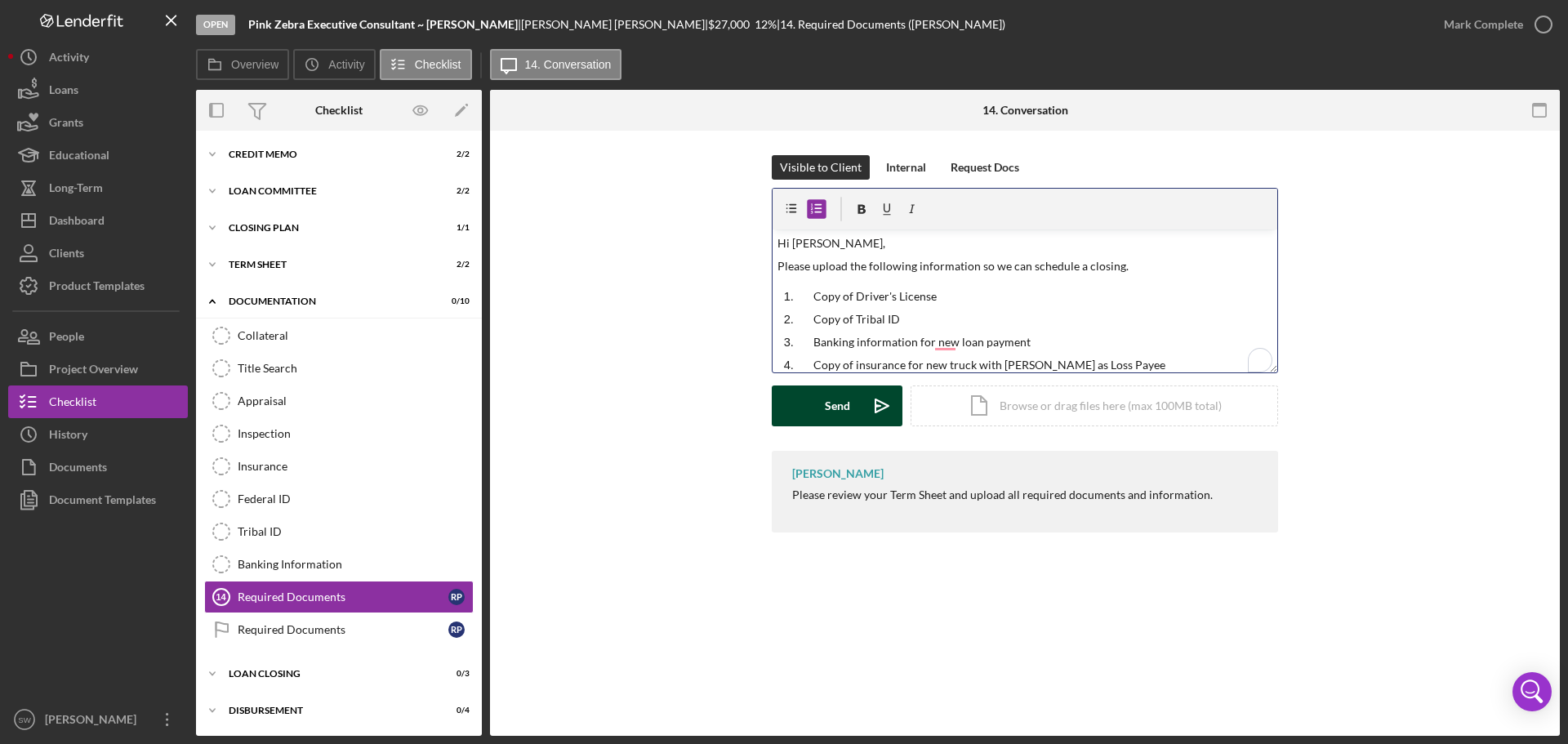
click at [839, 404] on div "Send" at bounding box center [837, 406] width 26 height 41
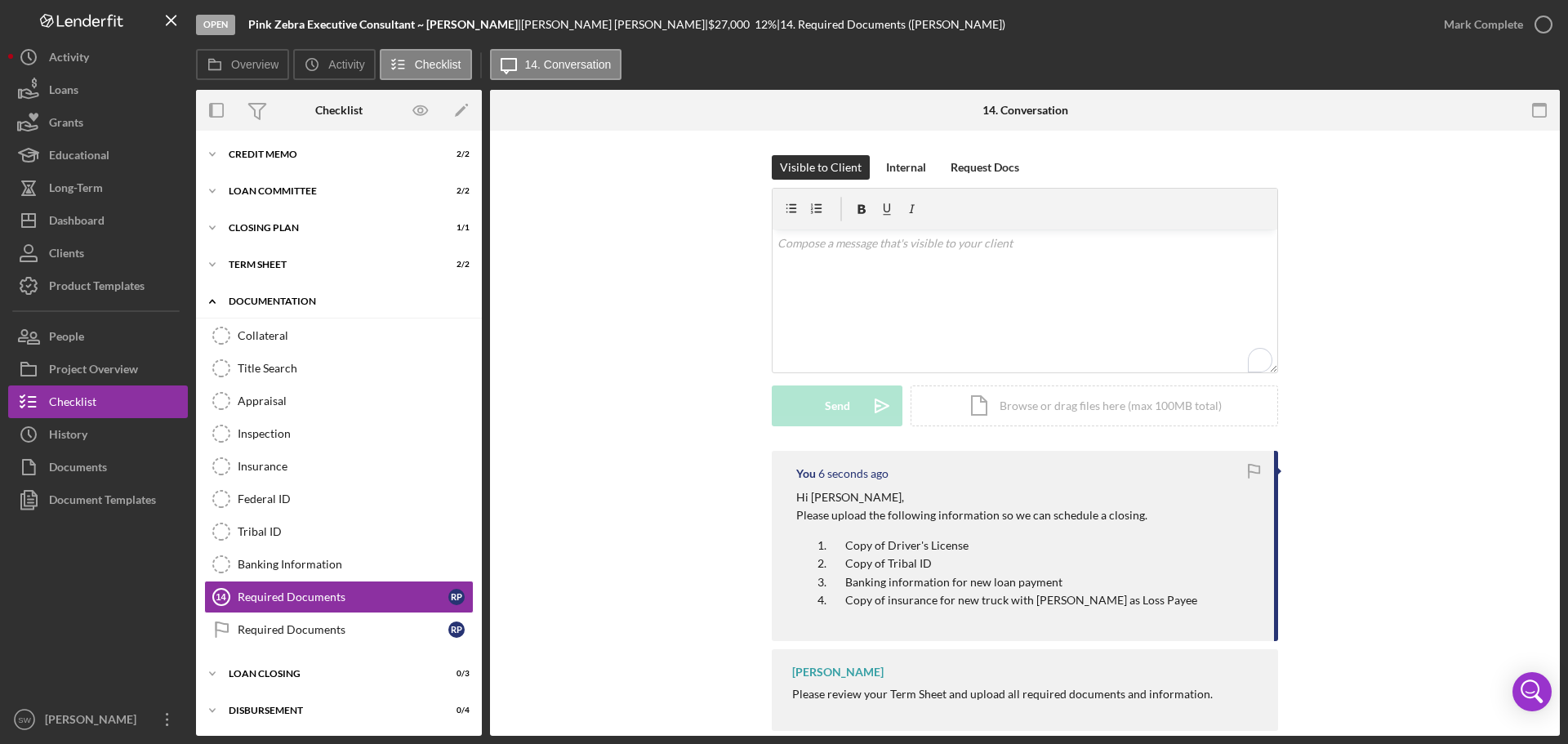
click at [213, 301] on polyline at bounding box center [212, 301] width 5 height 3
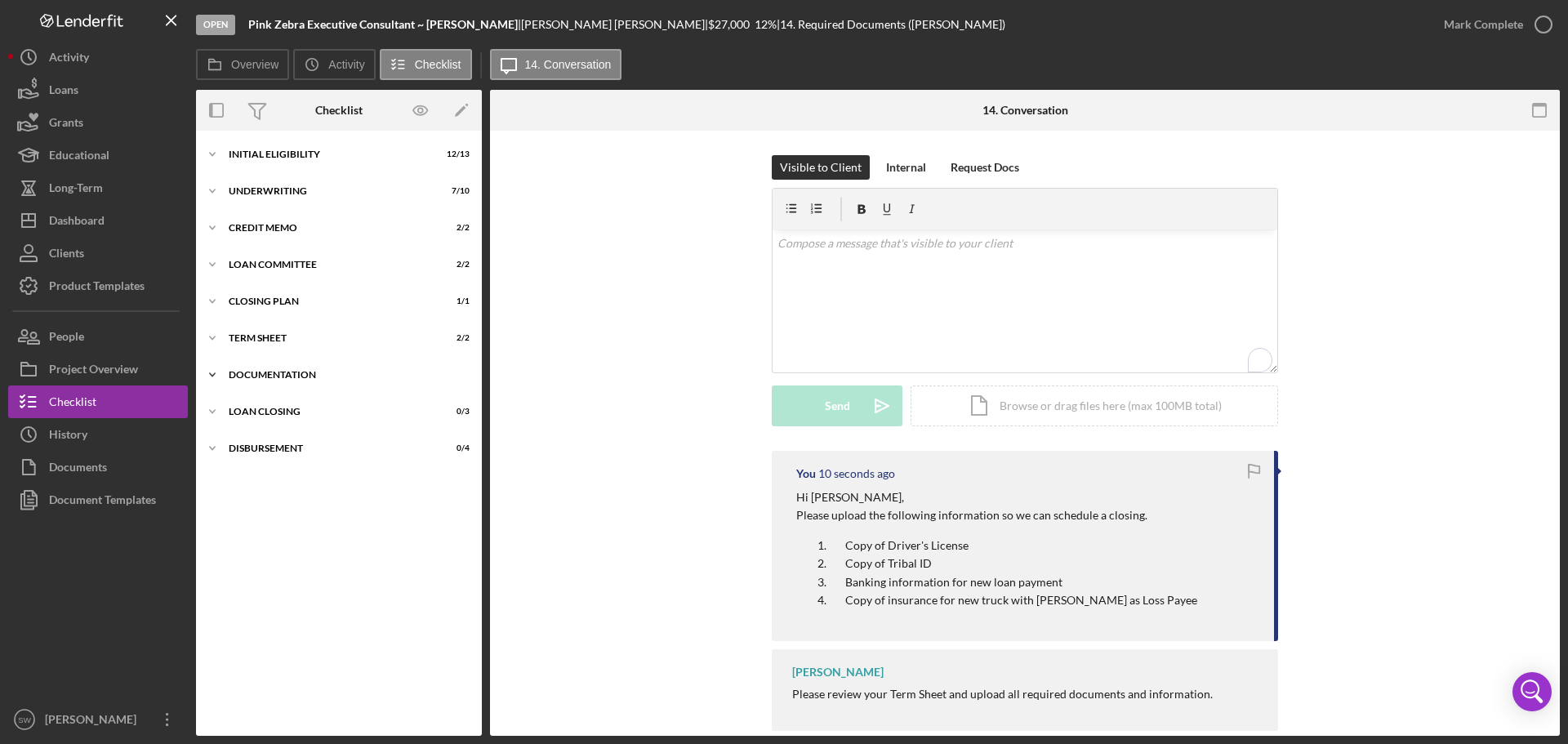
click at [214, 373] on icon "Icon/Expander" at bounding box center [212, 374] width 33 height 33
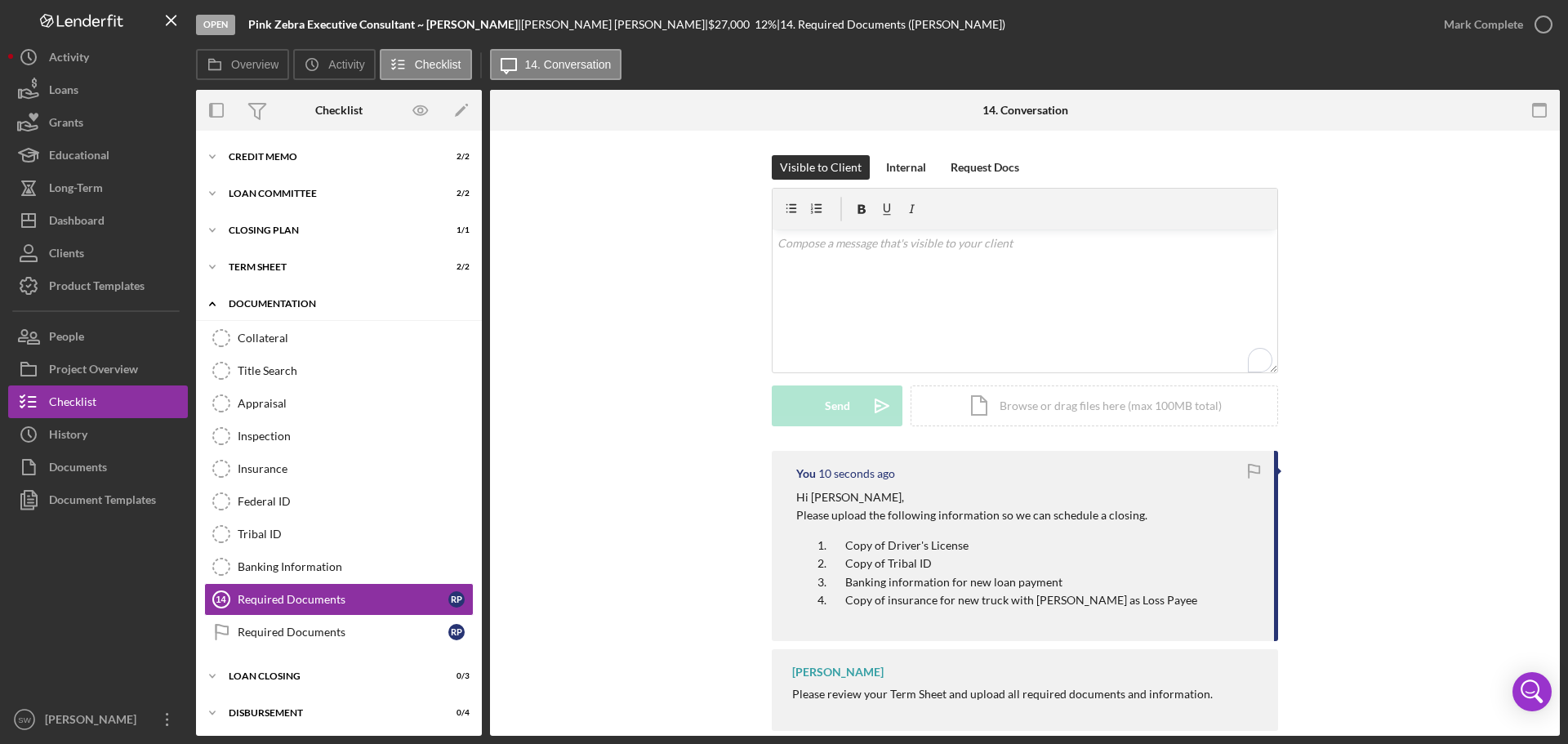
scroll to position [74, 0]
click at [209, 303] on icon "Icon/Expander" at bounding box center [212, 302] width 33 height 33
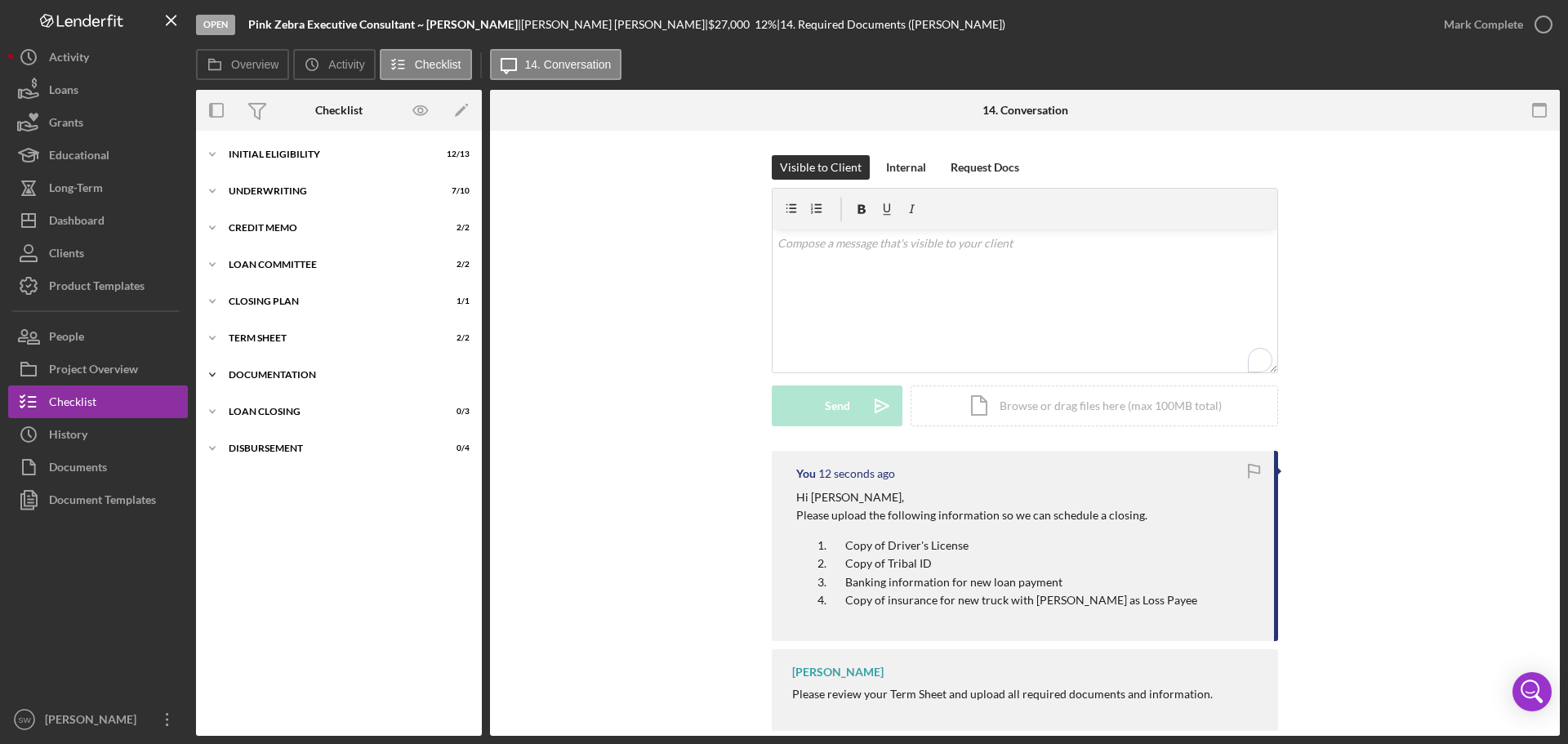
scroll to position [0, 0]
